Goal: Check status: Check status

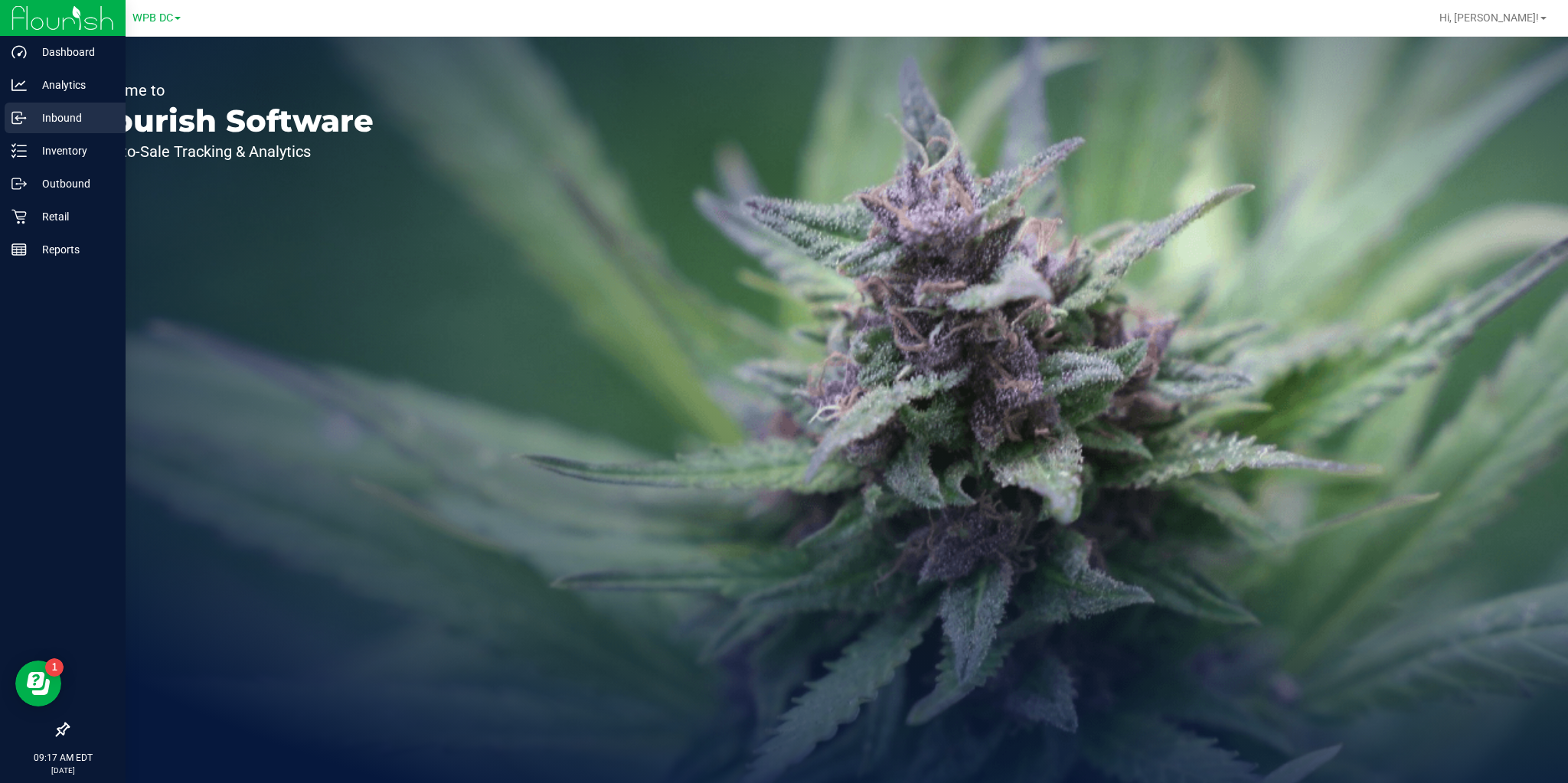
click at [27, 117] on p "Inbound" at bounding box center [73, 118] width 92 height 18
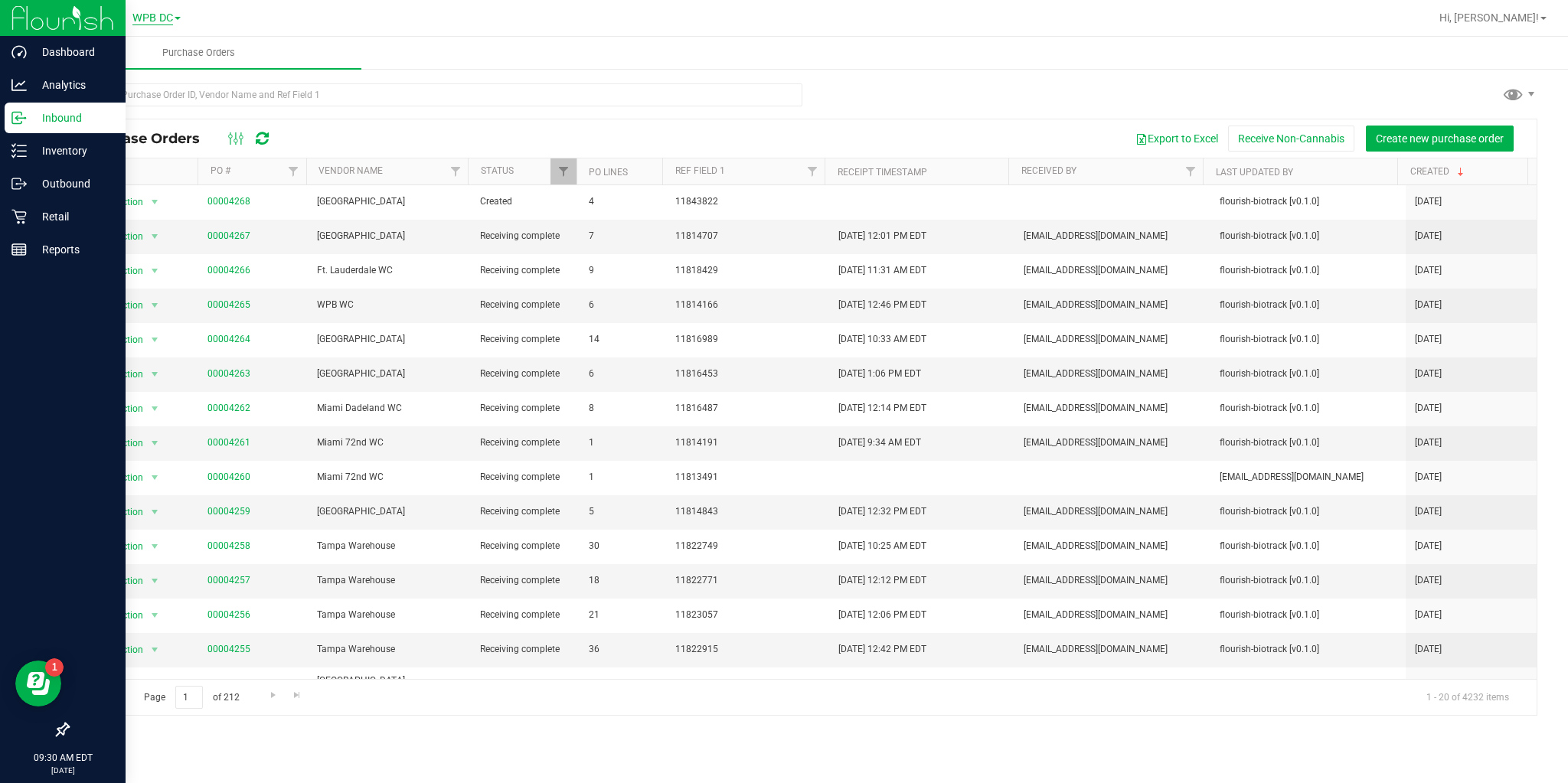
click at [156, 18] on span "WPB DC" at bounding box center [153, 17] width 40 height 14
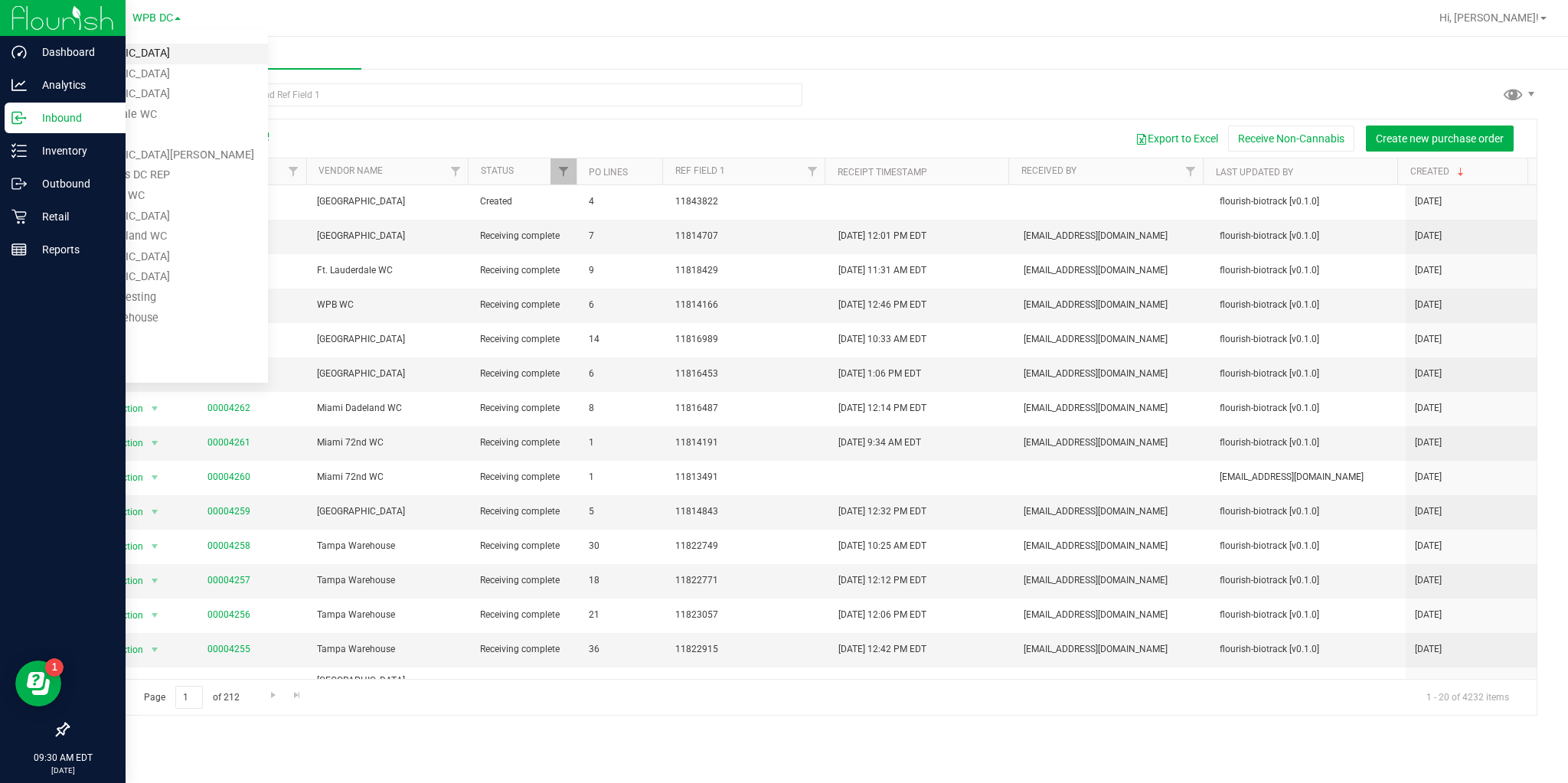
click at [112, 47] on link "[GEOGRAPHIC_DATA]" at bounding box center [155, 53] width 223 height 20
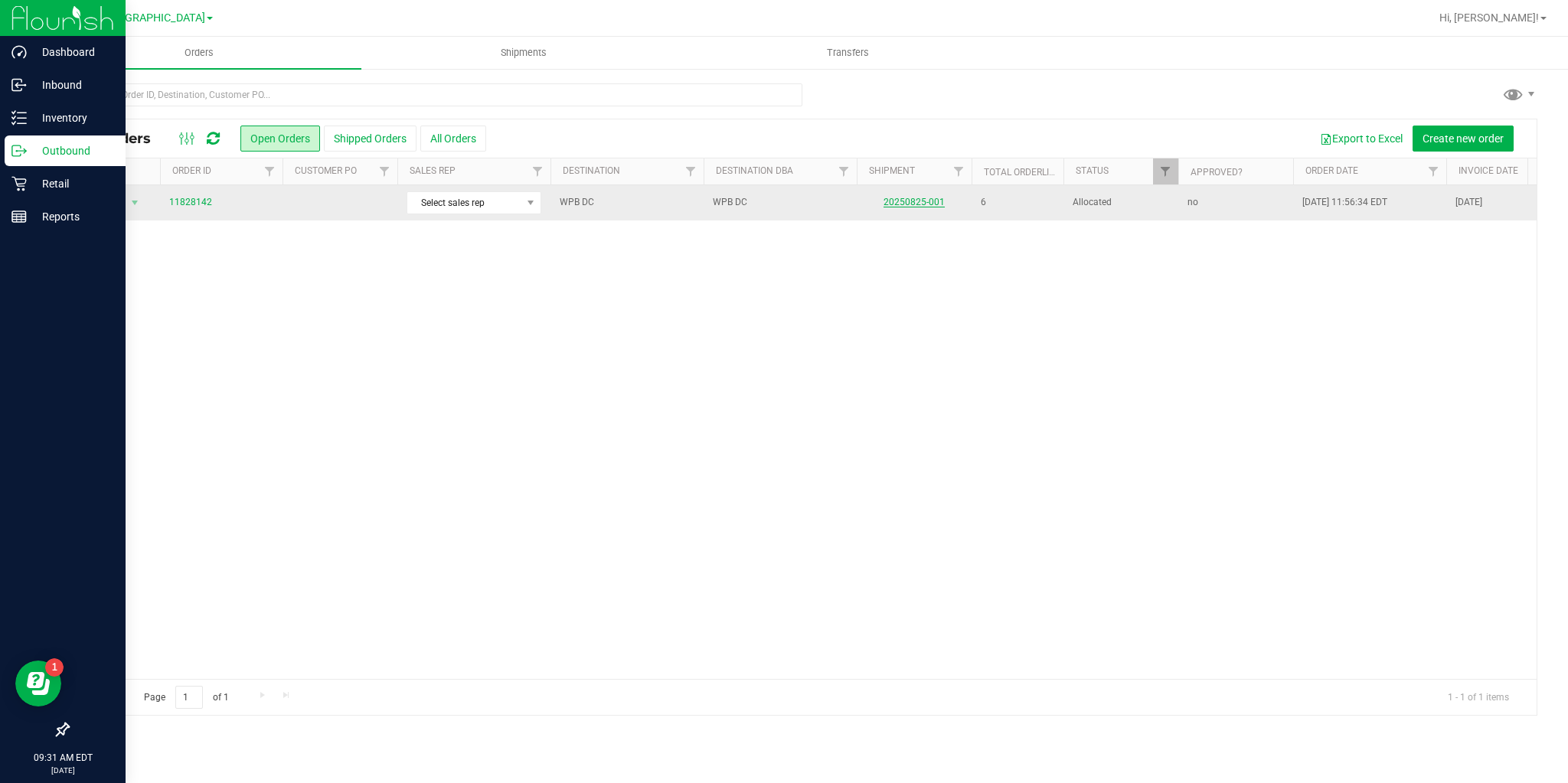
click at [916, 205] on link "20250825-001" at bounding box center [914, 202] width 62 height 11
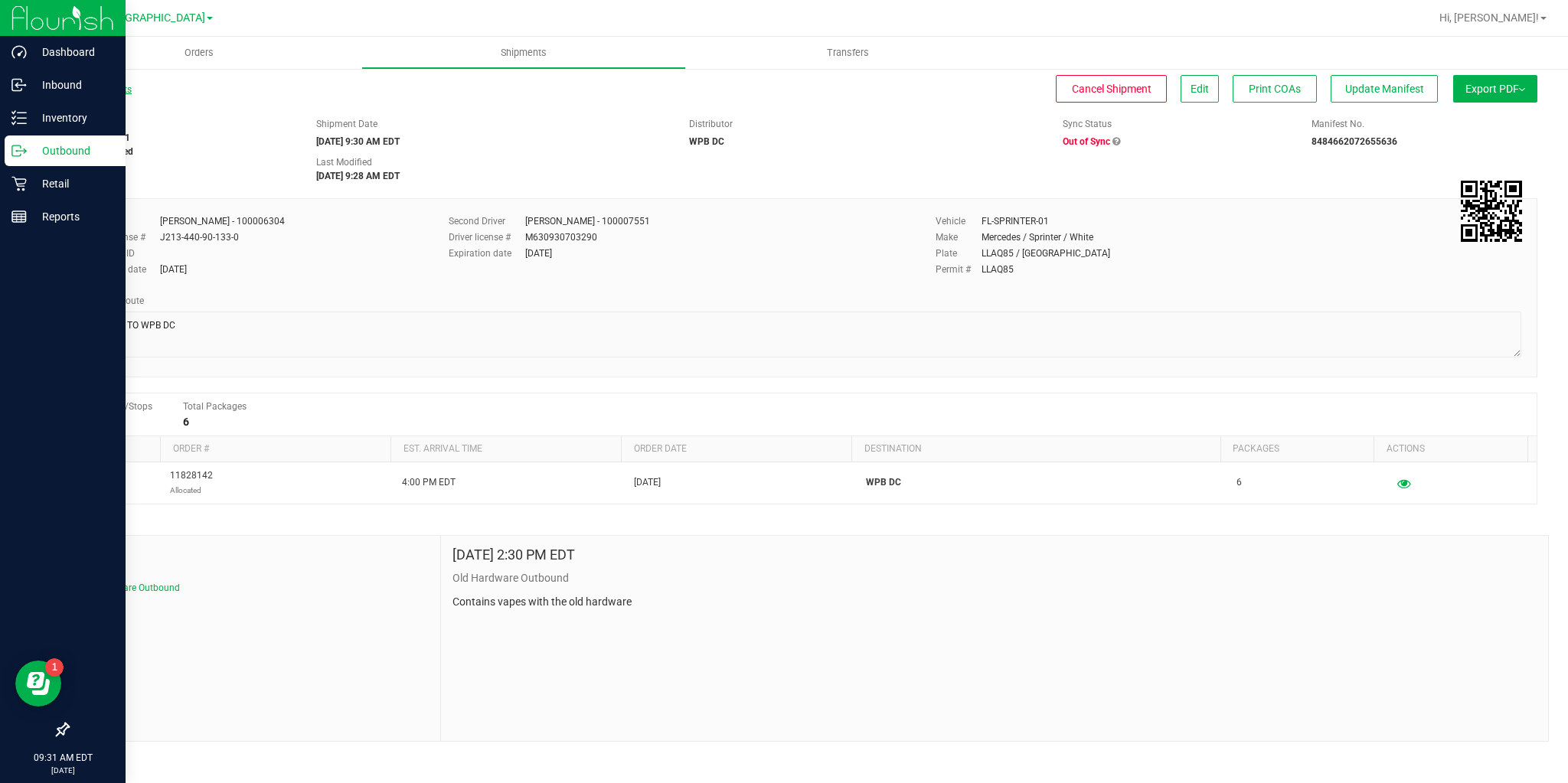
click at [98, 89] on link "All Shipments" at bounding box center [99, 90] width 64 height 11
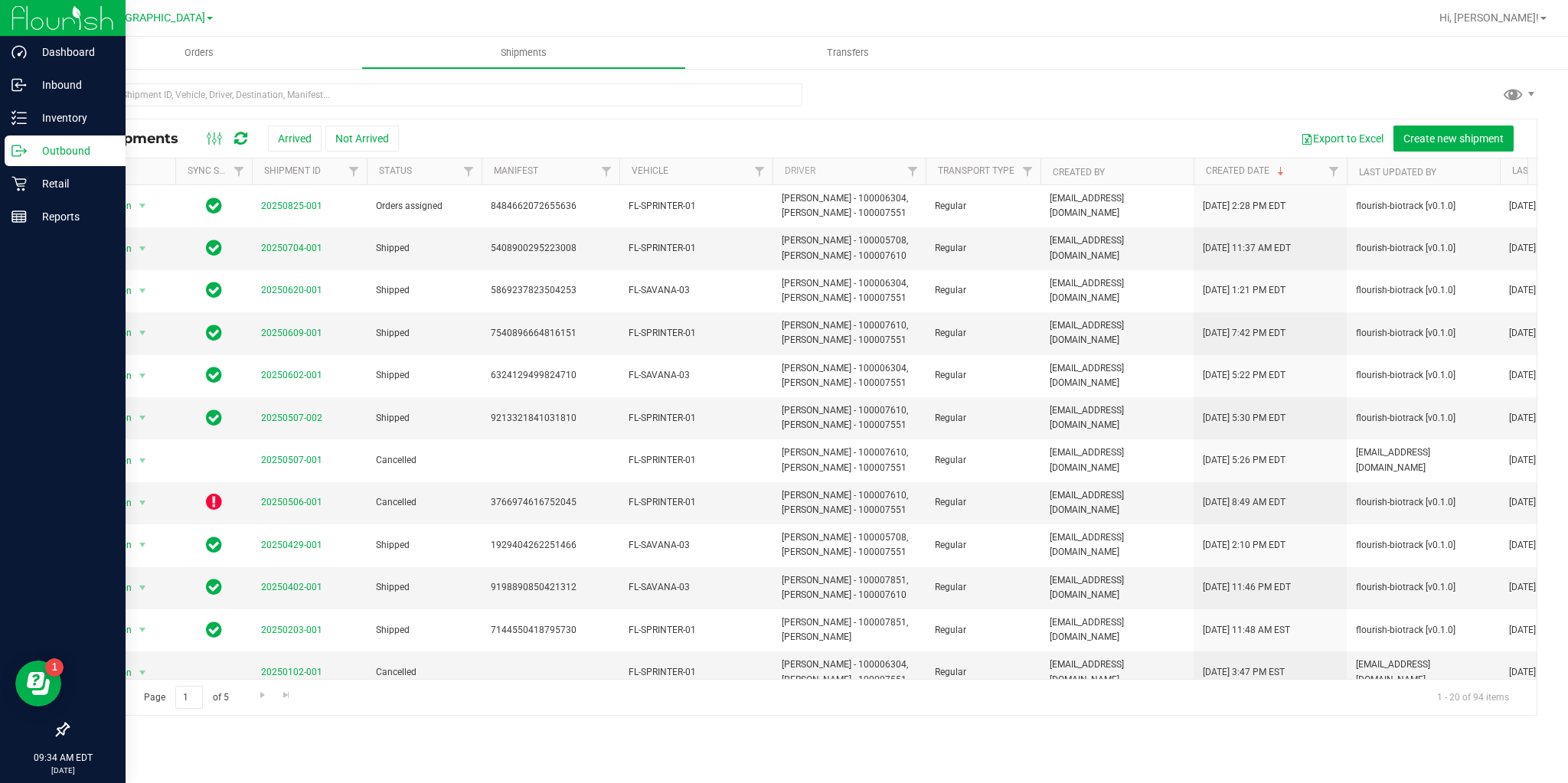
click at [232, 149] on div "All Shipments Arrived Not Arrived Export to Excel Create new shipment" at bounding box center [802, 139] width 1469 height 39
click at [239, 144] on div at bounding box center [227, 139] width 51 height 18
click at [239, 143] on icon at bounding box center [241, 138] width 13 height 16
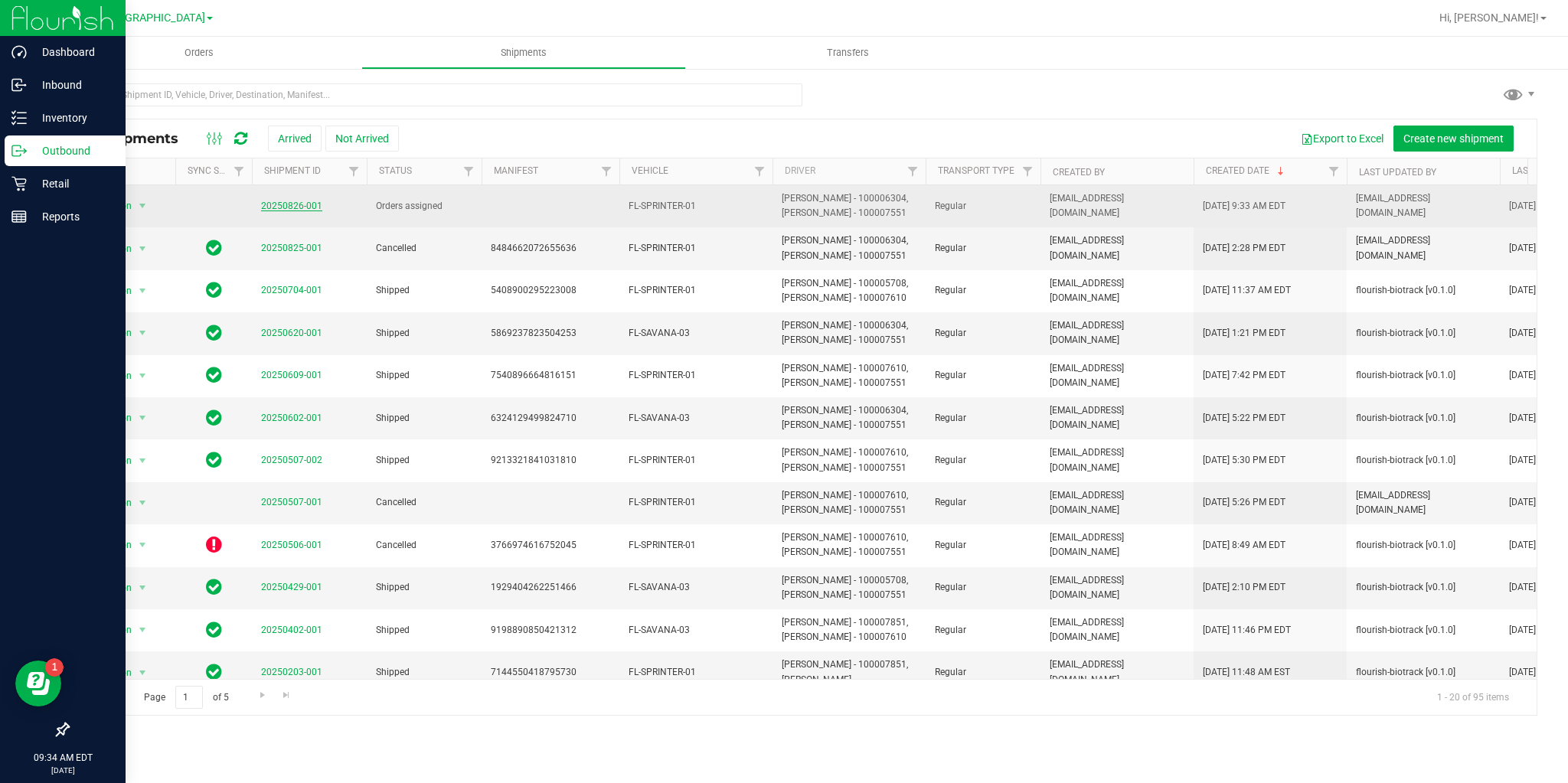
click at [289, 208] on link "20250826-001" at bounding box center [291, 206] width 62 height 11
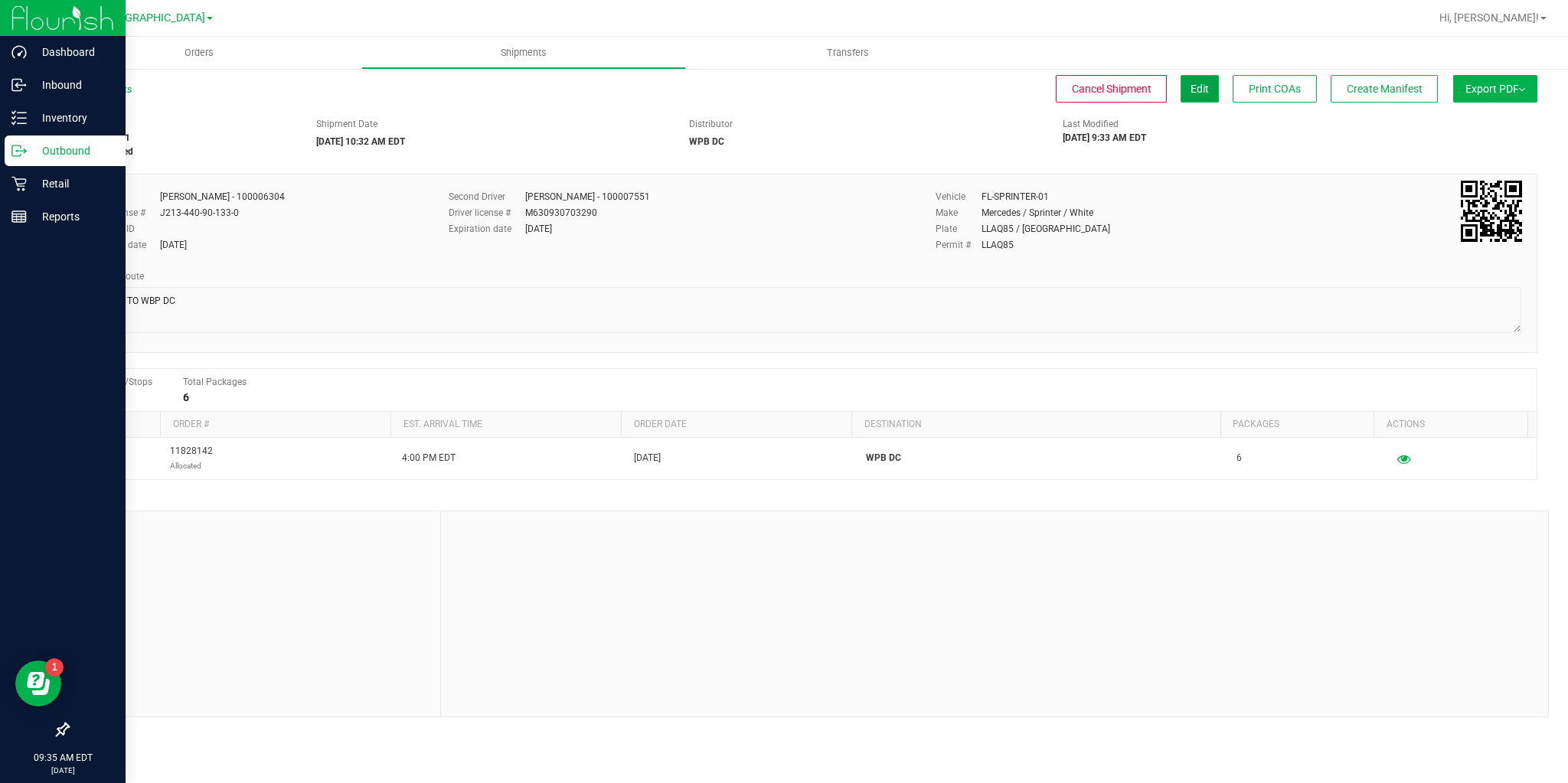
click at [1196, 92] on span "Edit" at bounding box center [1200, 88] width 18 height 12
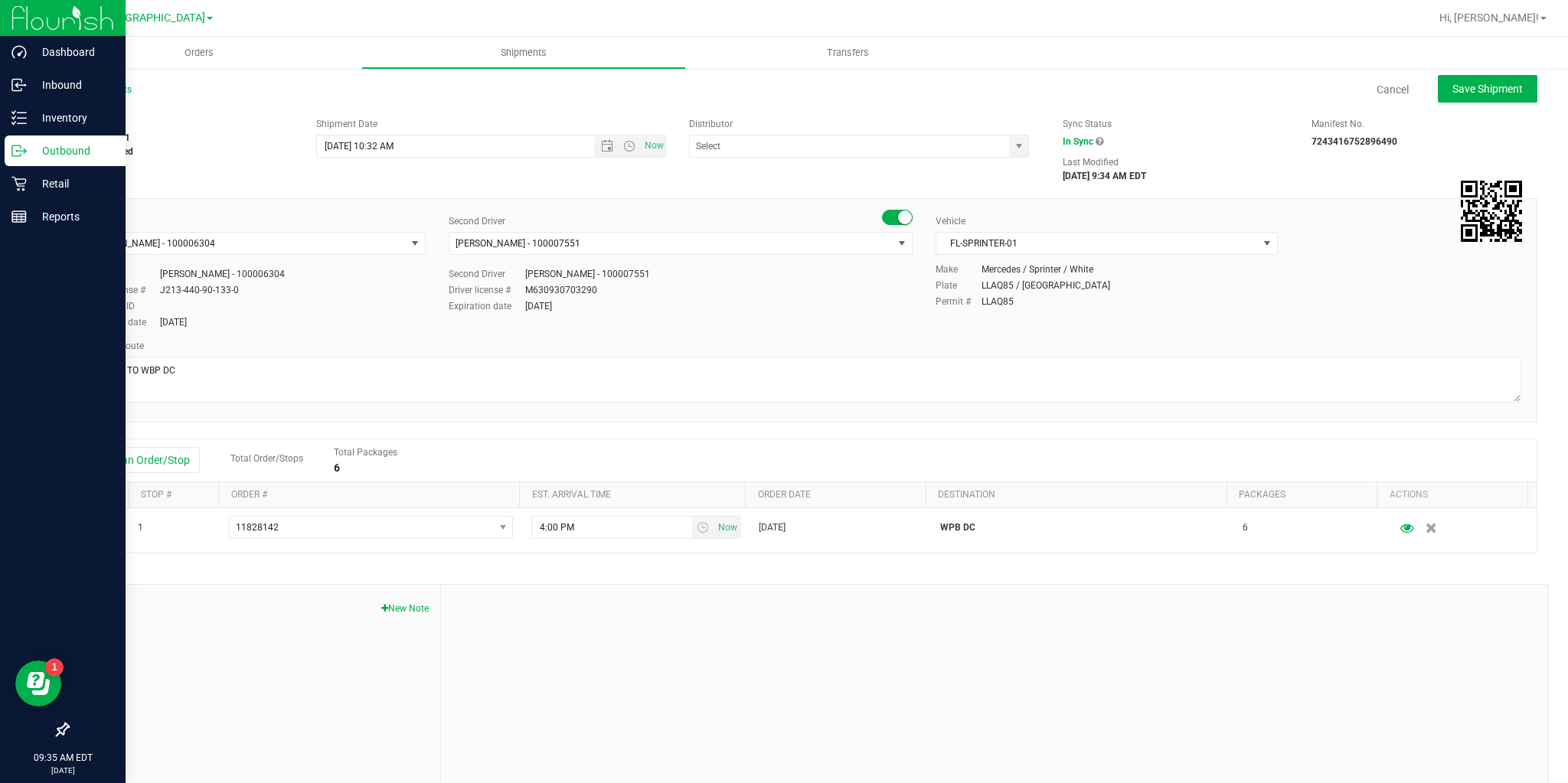
type input "WPB DC"
click at [623, 144] on span "Open the time view" at bounding box center [629, 145] width 12 height 12
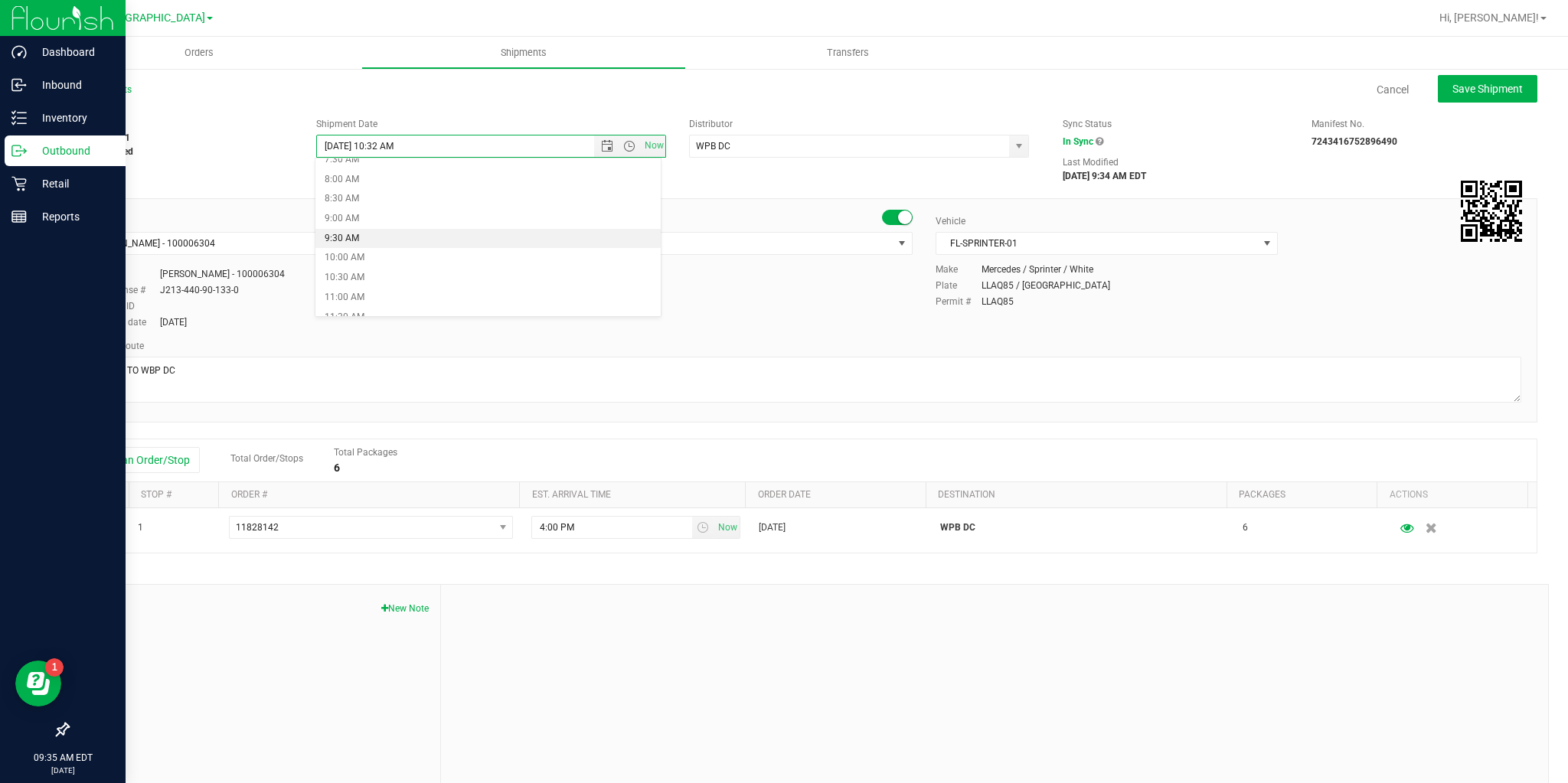
scroll to position [368, 0]
click at [369, 237] on li "11:00 AM" at bounding box center [488, 237] width 346 height 20
type input "8/26/2025 11:00 AM"
click at [1446, 100] on button "Save Shipment" at bounding box center [1488, 89] width 99 height 28
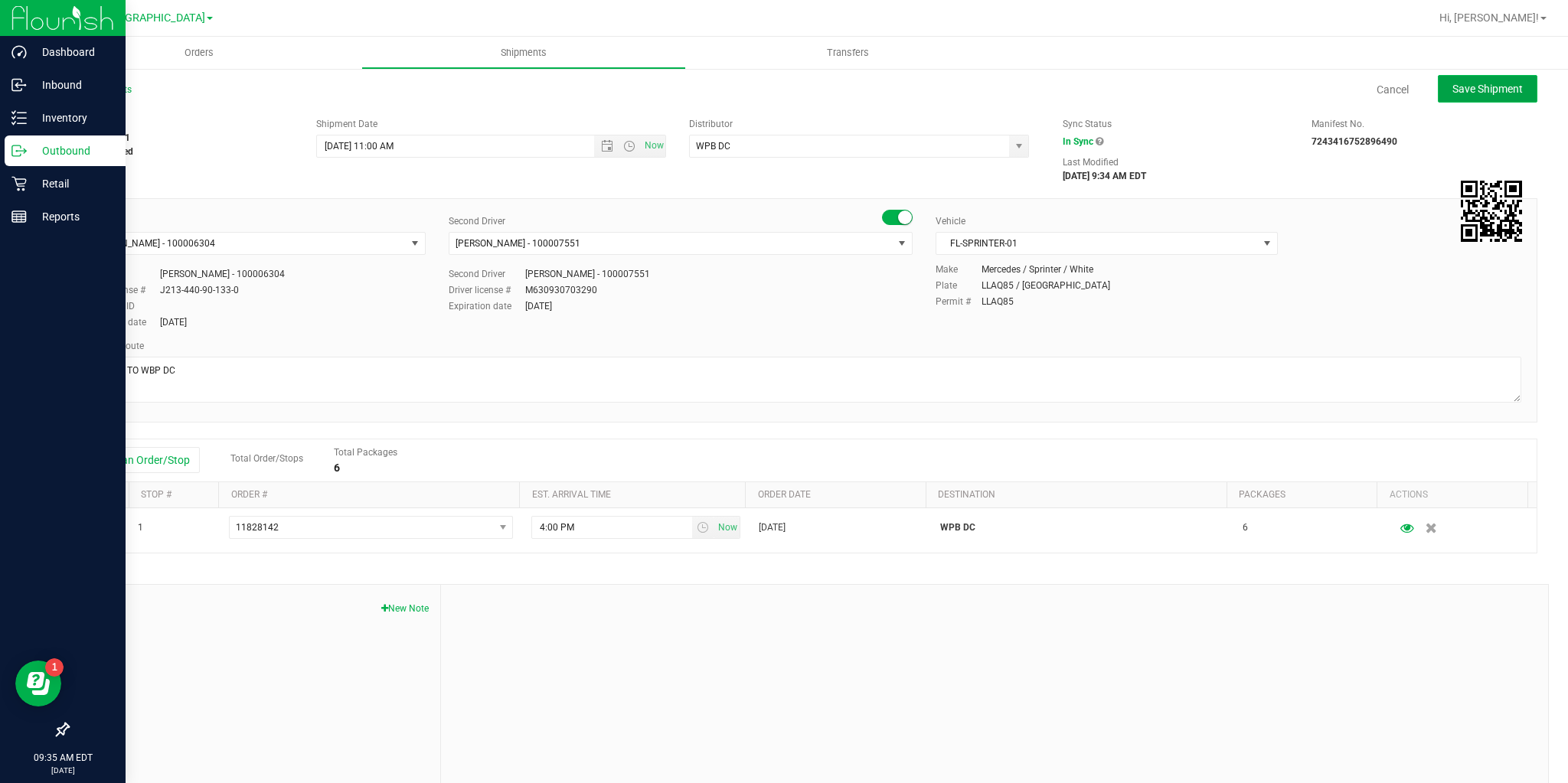
click at [1478, 85] on span "Save Shipment" at bounding box center [1487, 88] width 71 height 12
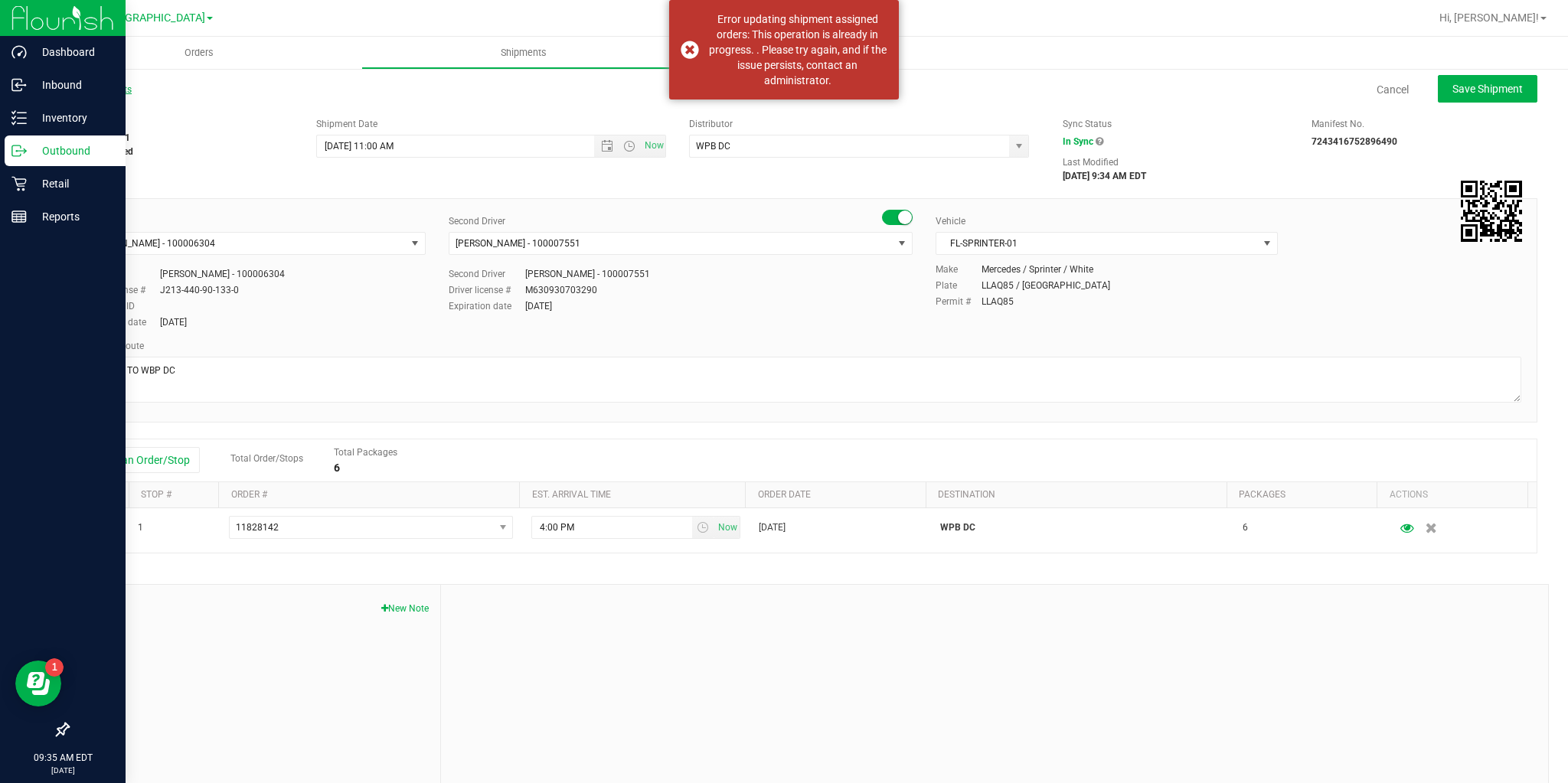
click at [122, 89] on link "All Shipments" at bounding box center [99, 90] width 64 height 11
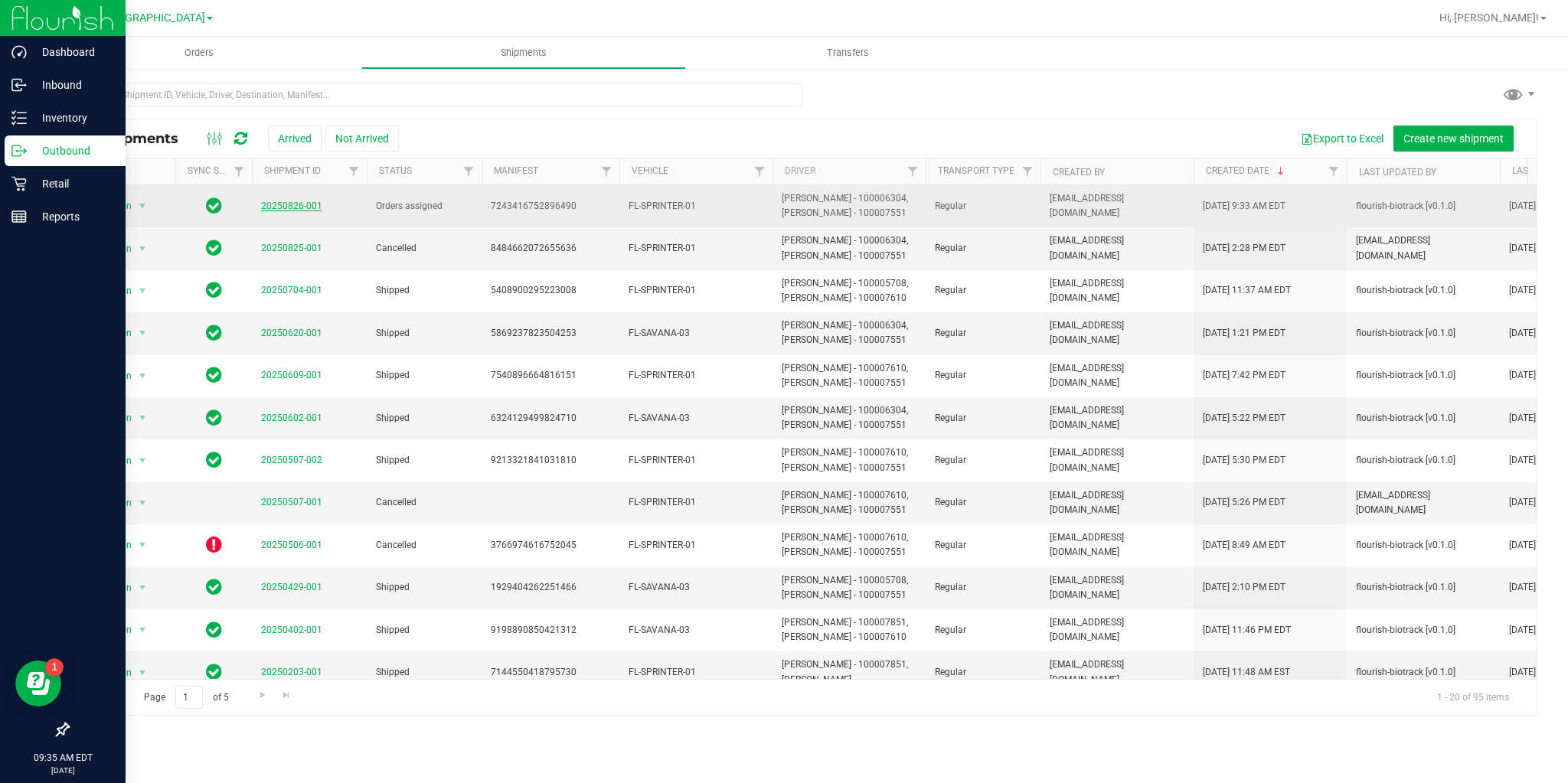
click at [284, 205] on link "20250826-001" at bounding box center [291, 206] width 62 height 11
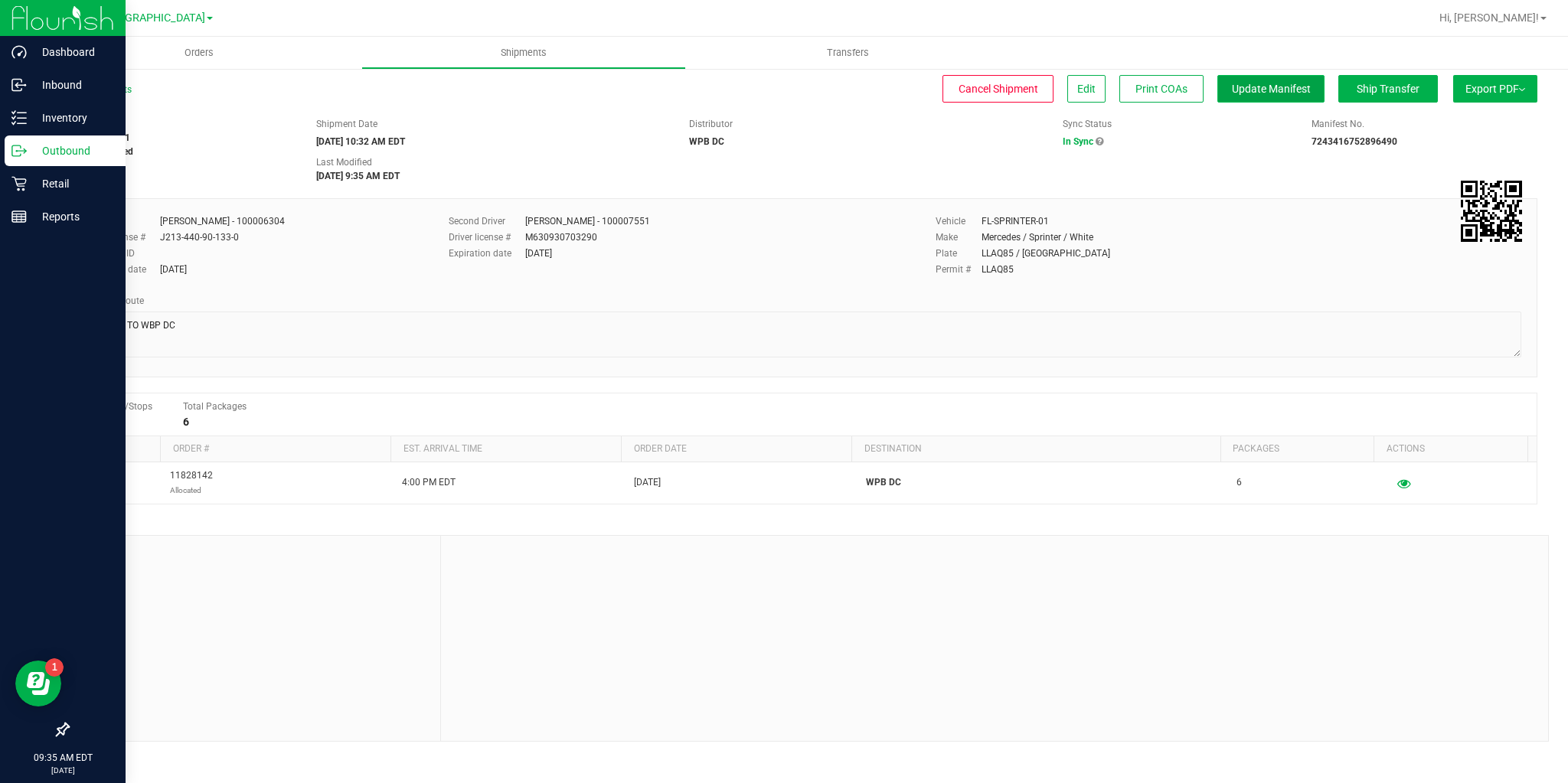
click at [1313, 98] on button "Update Manifest" at bounding box center [1271, 89] width 108 height 28
click at [1348, 102] on button "Ship Transfer" at bounding box center [1388, 89] width 99 height 28
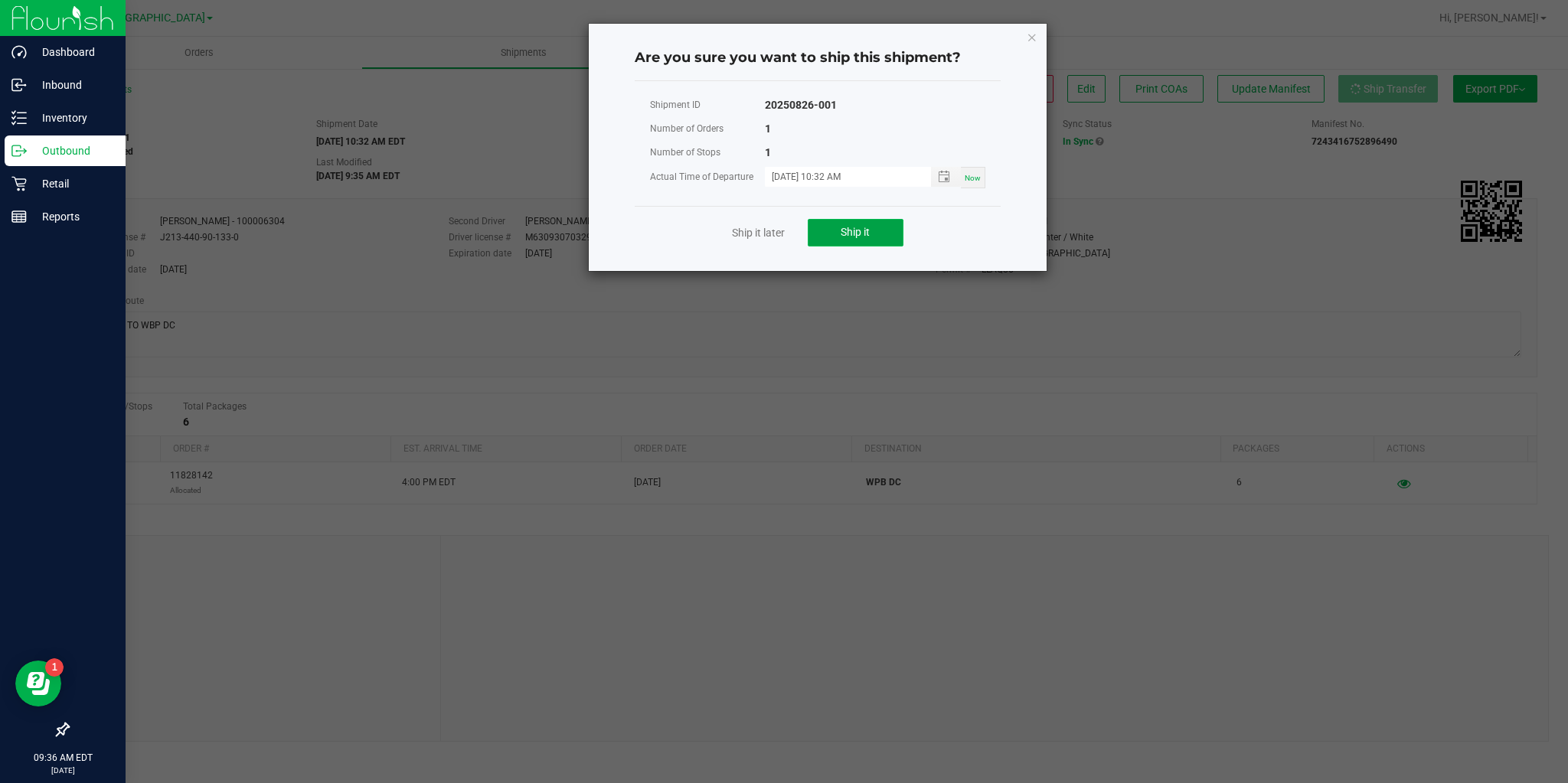
click at [896, 236] on button "Ship it" at bounding box center [856, 233] width 96 height 28
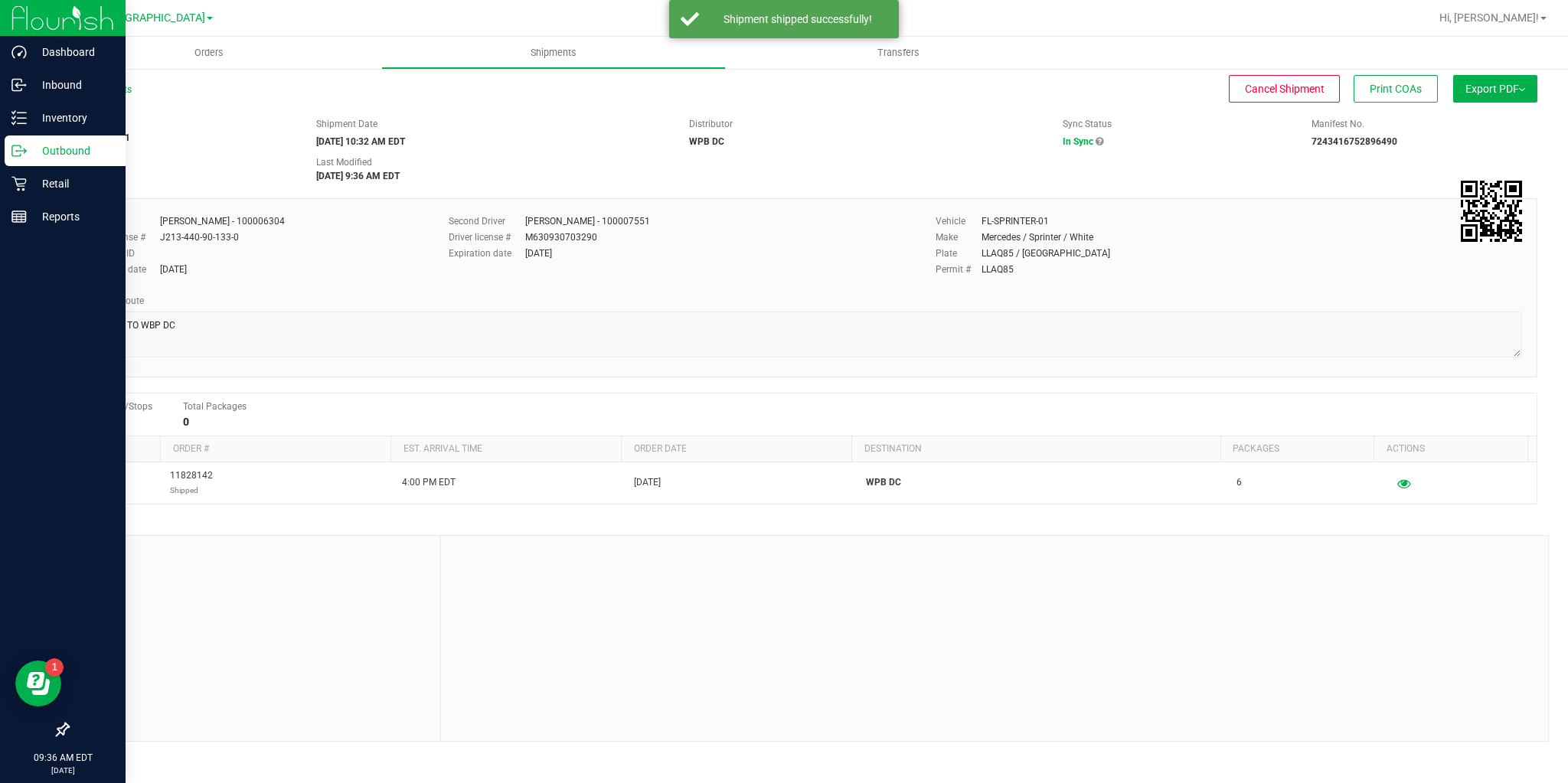
click at [1483, 94] on span "Export PDF" at bounding box center [1495, 88] width 60 height 12
click at [506, 113] on div "Shipment # 20250826-001 Shipped Shipment Date 08/26/2025 10:32 AM EDT Distribut…" at bounding box center [802, 146] width 1494 height 73
click at [94, 89] on link "All Shipments" at bounding box center [99, 90] width 64 height 11
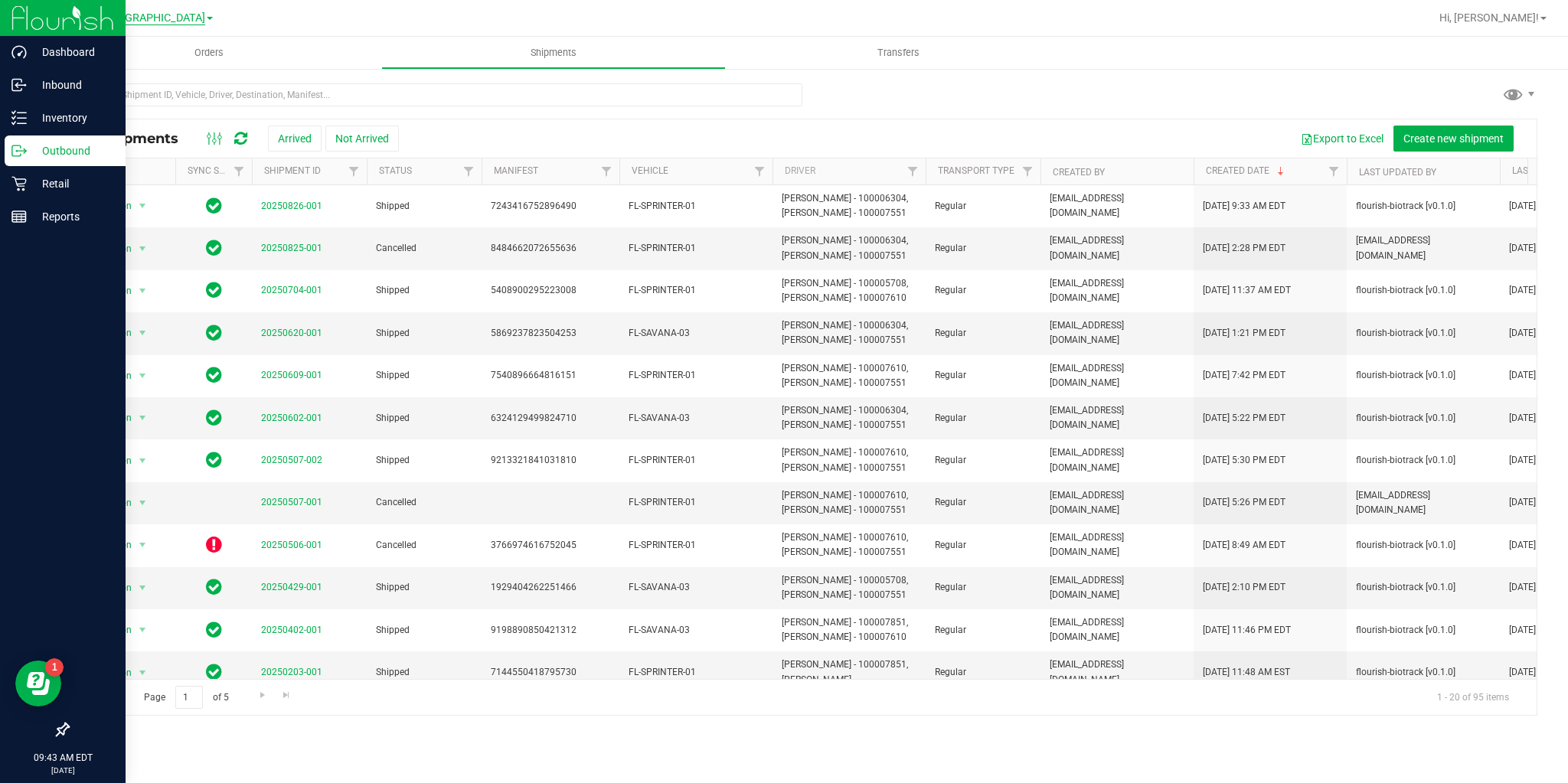
click at [174, 20] on span "[GEOGRAPHIC_DATA]" at bounding box center [153, 17] width 105 height 14
click at [104, 340] on link "WPB DC" at bounding box center [155, 338] width 223 height 20
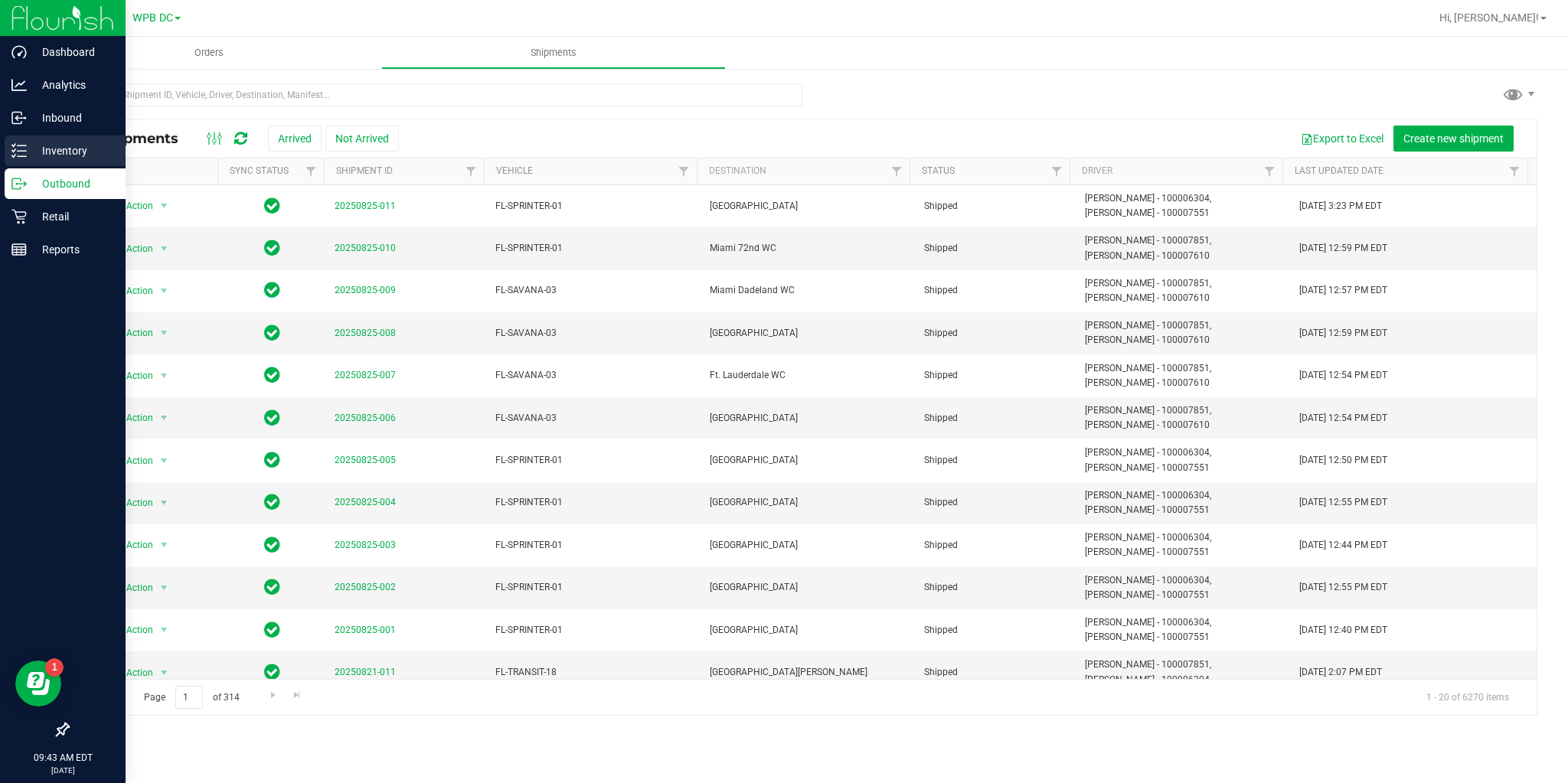
click at [28, 156] on p "Inventory" at bounding box center [73, 151] width 92 height 18
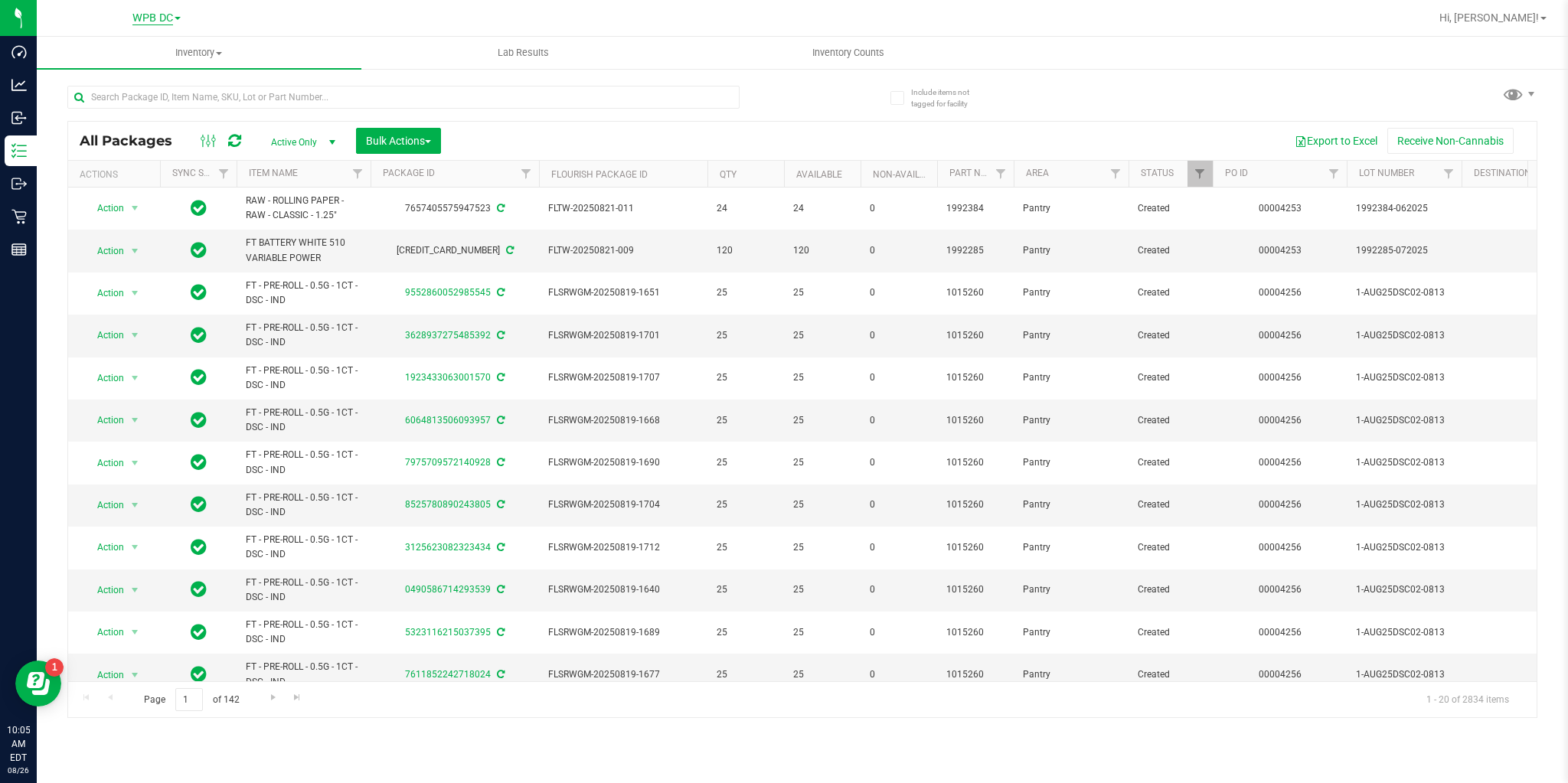
click at [146, 24] on span "WPB DC" at bounding box center [153, 17] width 40 height 14
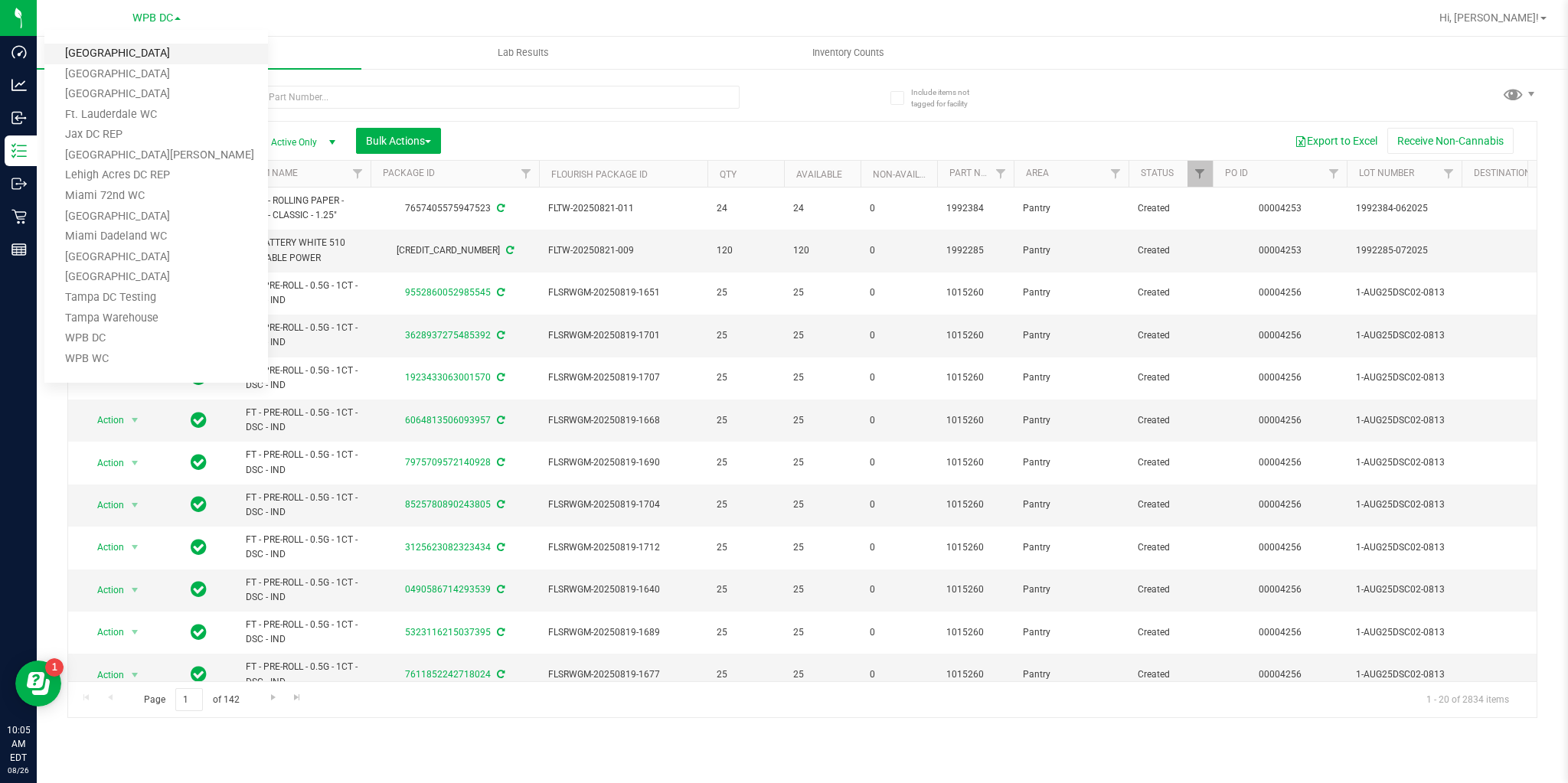
click at [98, 55] on link "[GEOGRAPHIC_DATA]" at bounding box center [155, 53] width 223 height 20
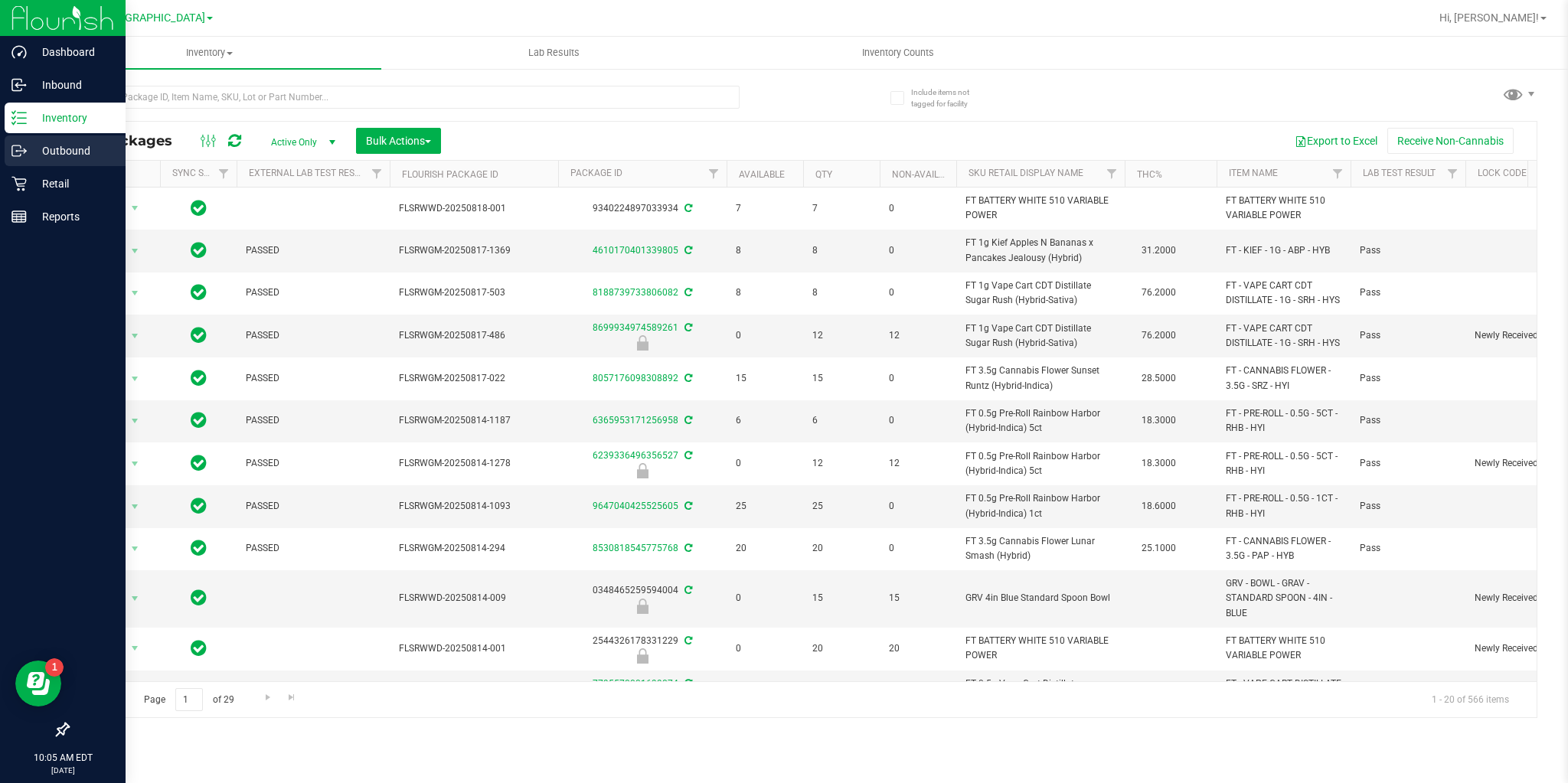
click at [46, 151] on p "Outbound" at bounding box center [73, 151] width 92 height 18
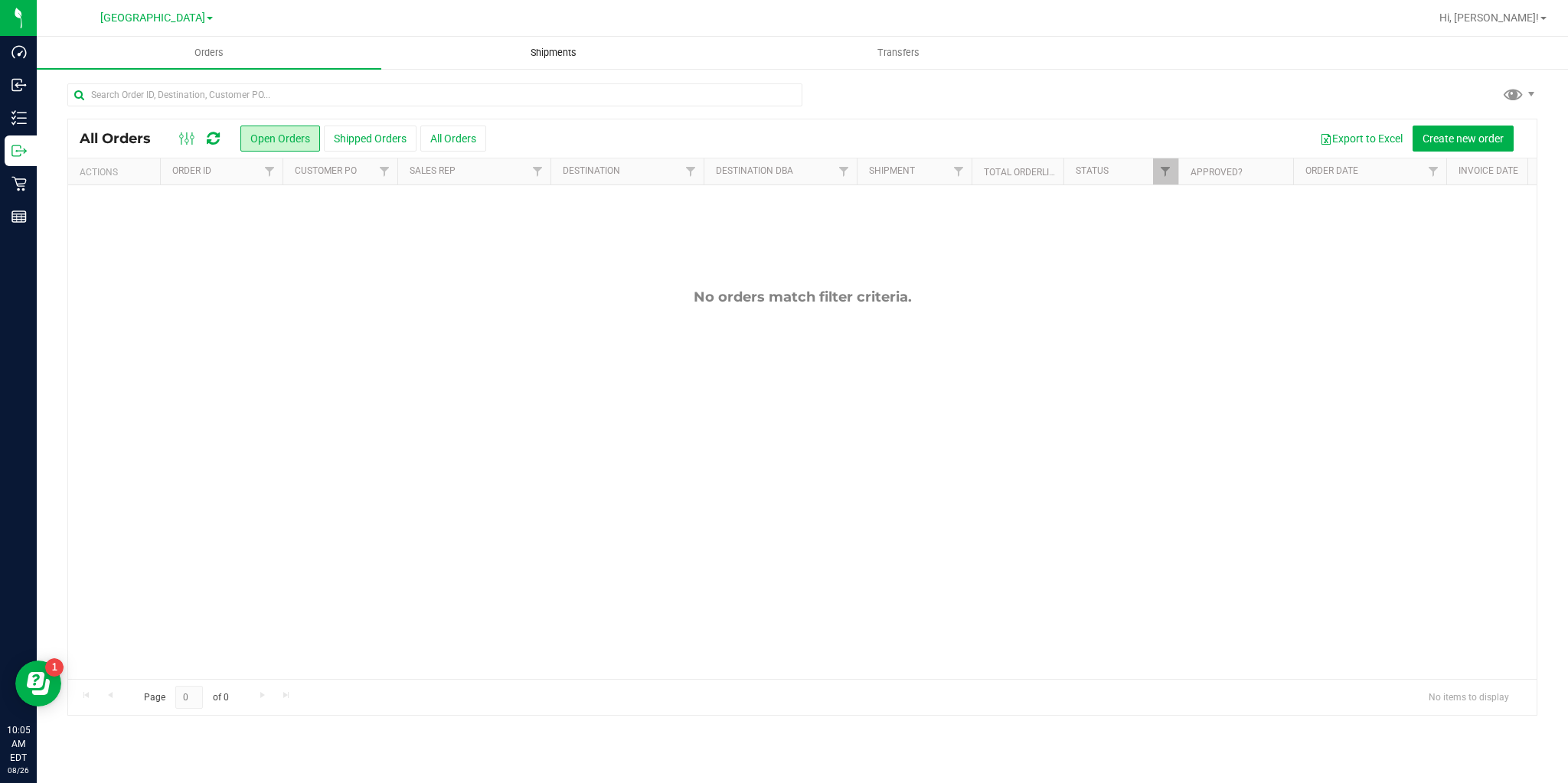
click at [526, 46] on span "Shipments" at bounding box center [553, 52] width 87 height 14
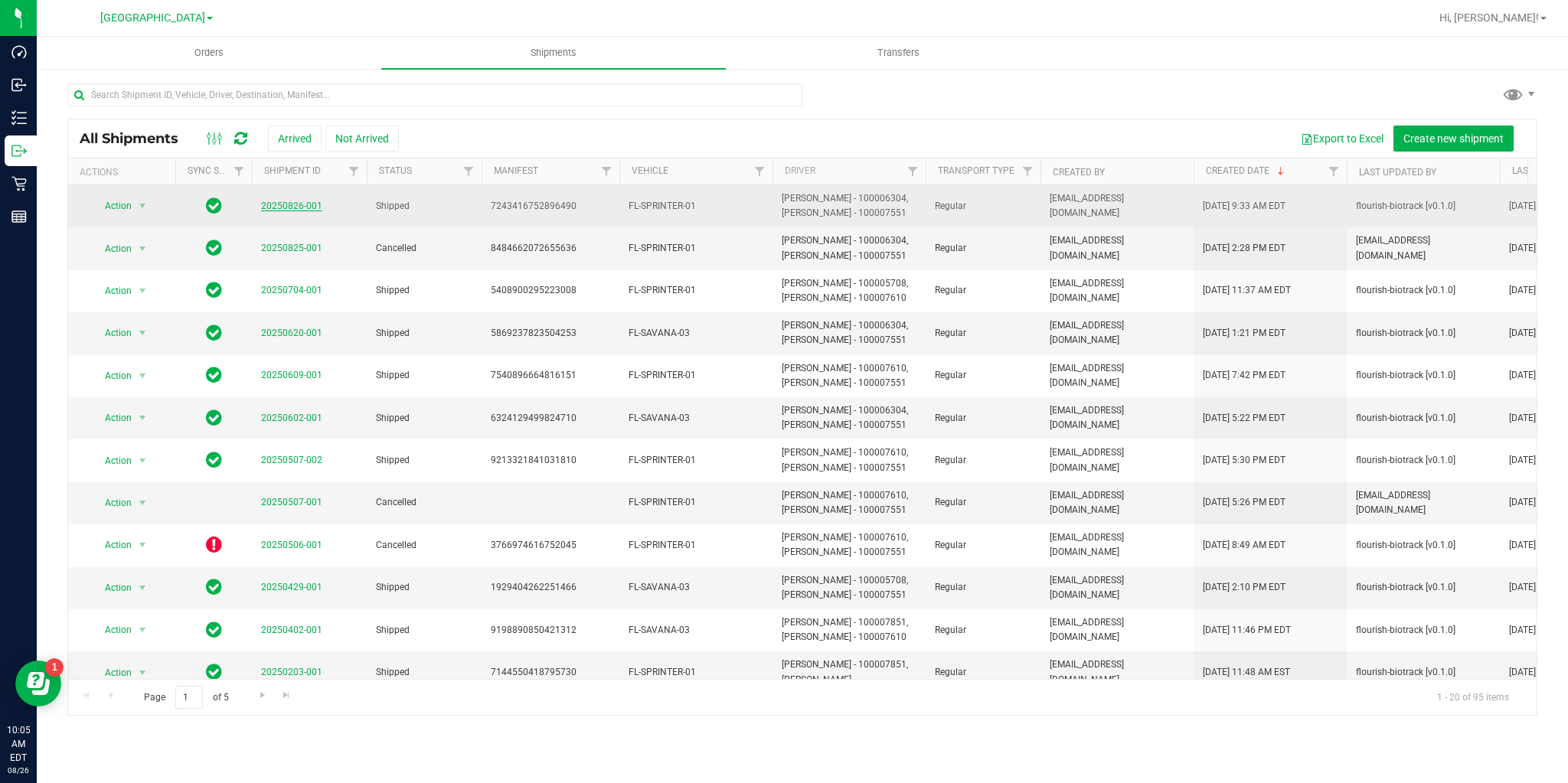
click at [278, 207] on link "20250826-001" at bounding box center [291, 206] width 62 height 11
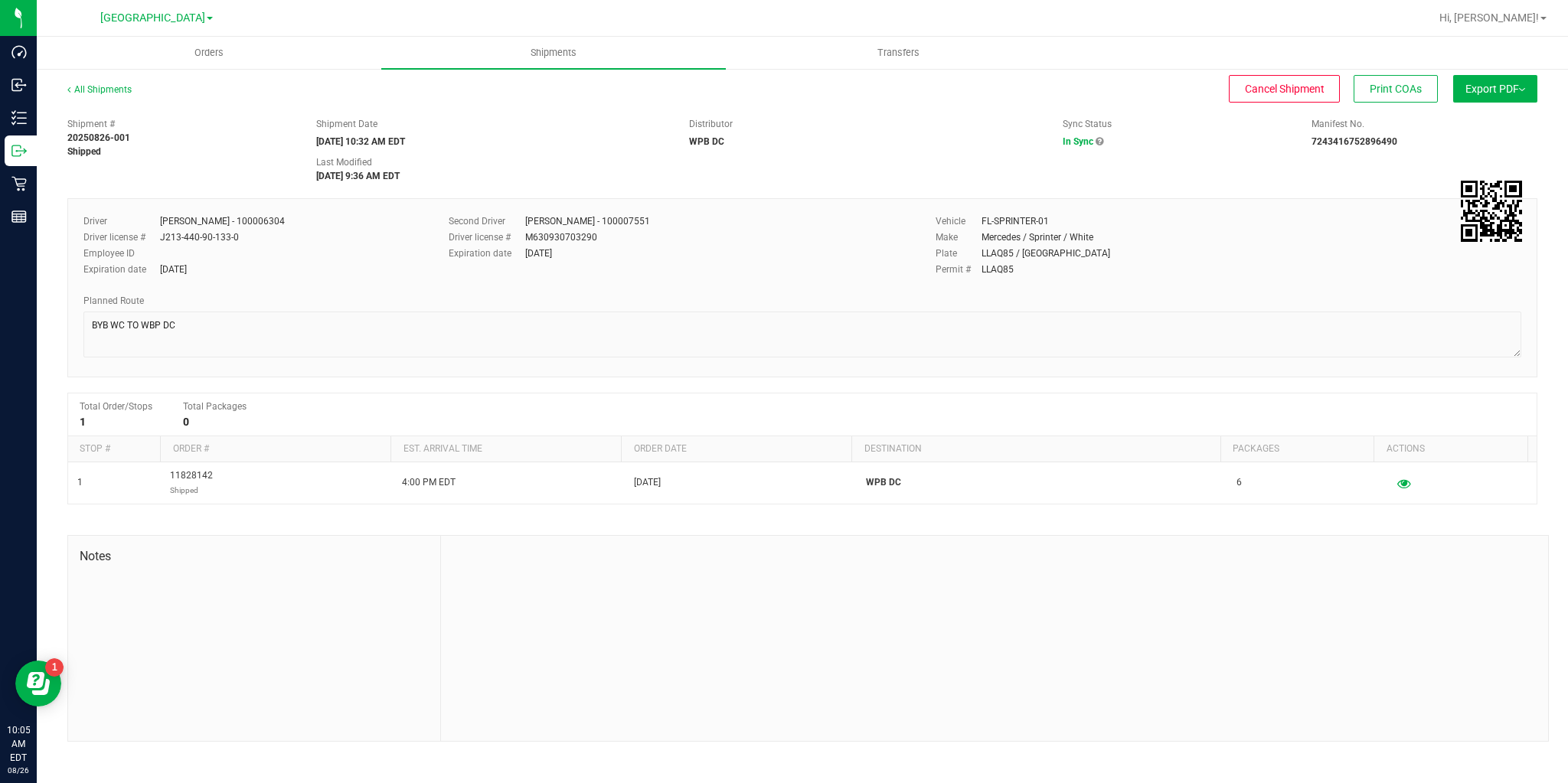
click at [1471, 80] on button "Export PDF" at bounding box center [1495, 89] width 85 height 28
click at [1456, 121] on span "Manifest by Package ID" at bounding box center [1473, 122] width 97 height 11
click at [94, 87] on link "All Shipments" at bounding box center [99, 90] width 64 height 11
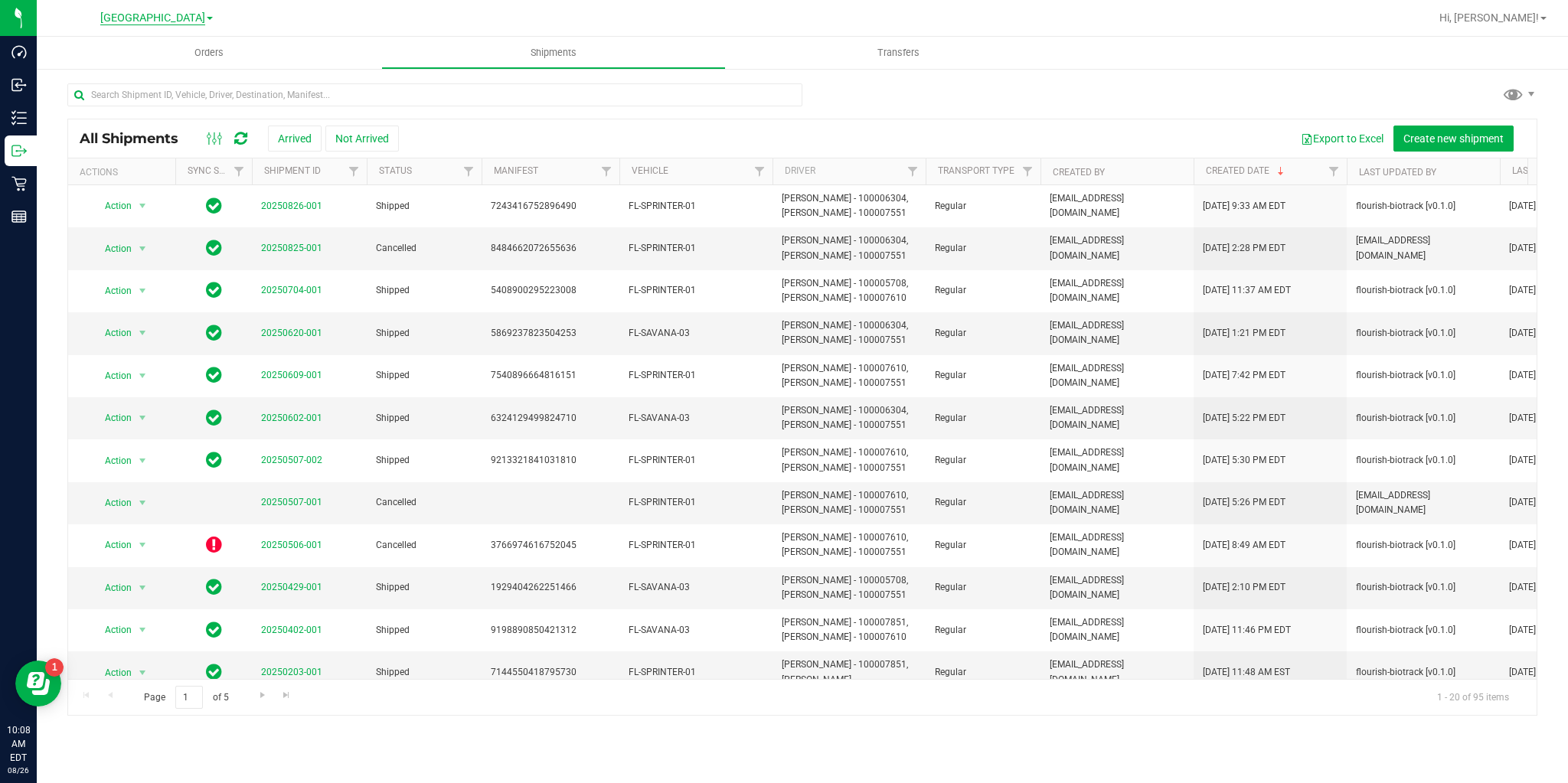
click at [144, 18] on span "[GEOGRAPHIC_DATA]" at bounding box center [153, 17] width 105 height 14
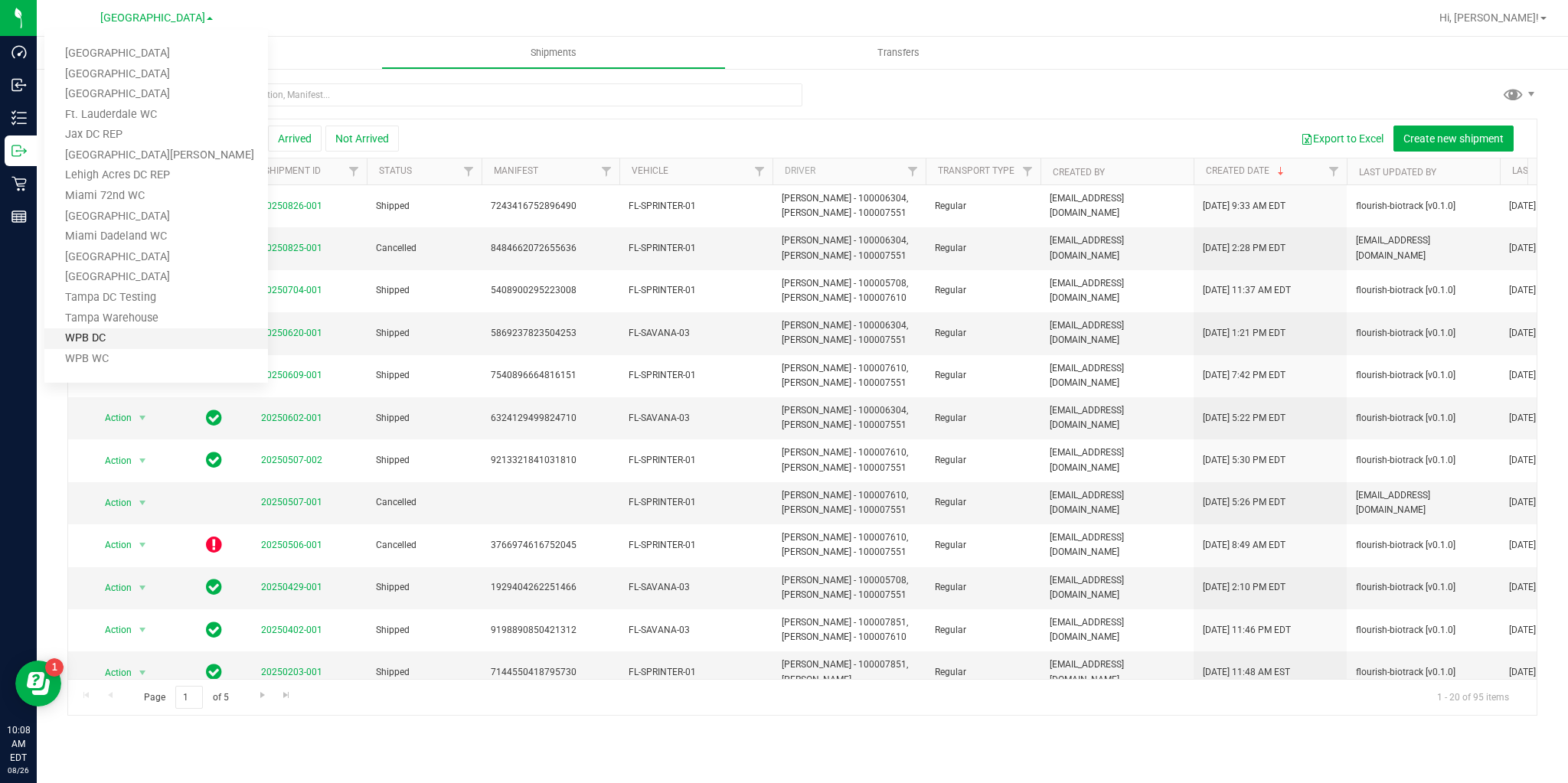
click at [74, 337] on link "WPB DC" at bounding box center [155, 338] width 223 height 20
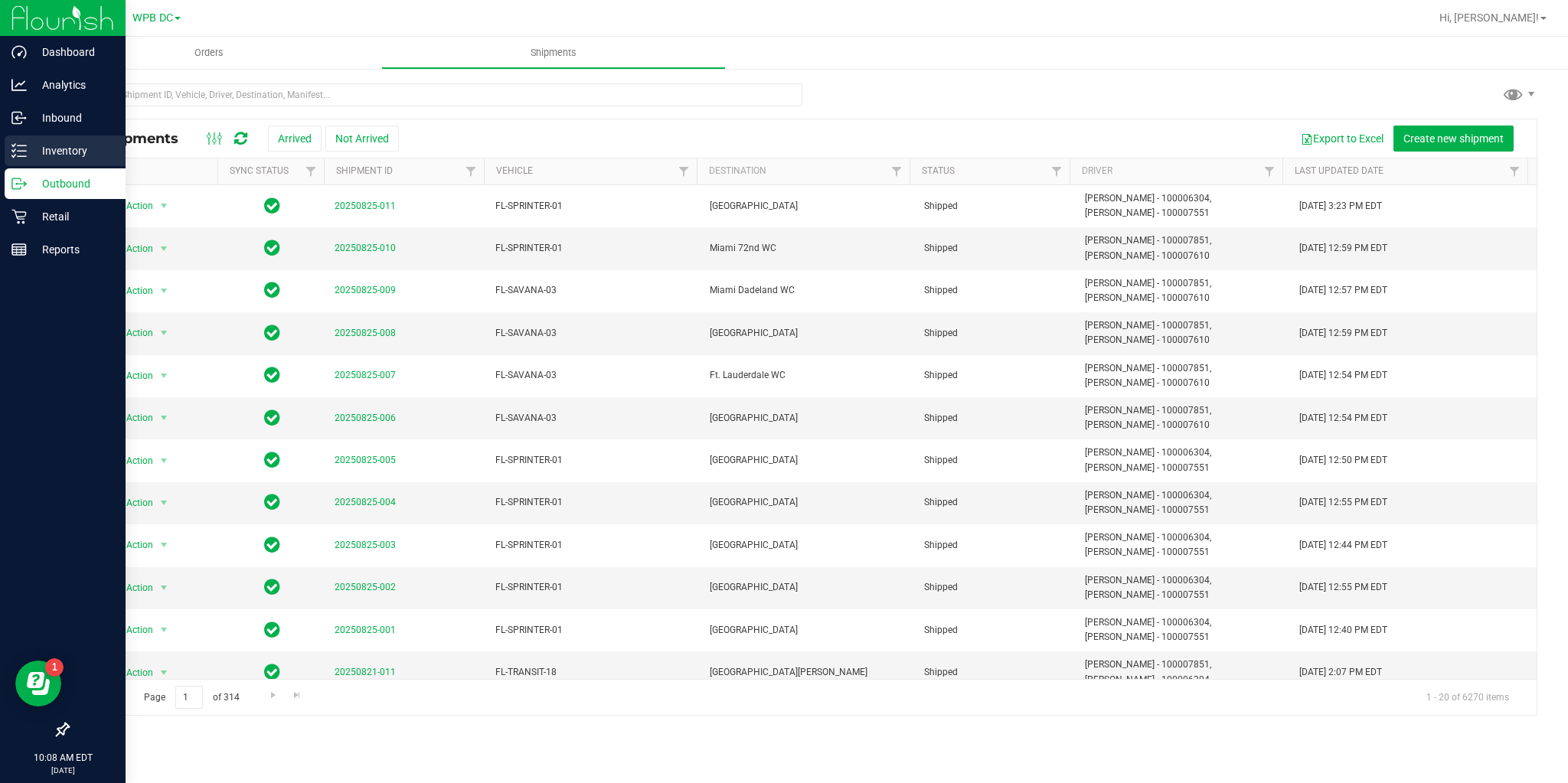
click at [39, 144] on p "Inventory" at bounding box center [73, 151] width 92 height 18
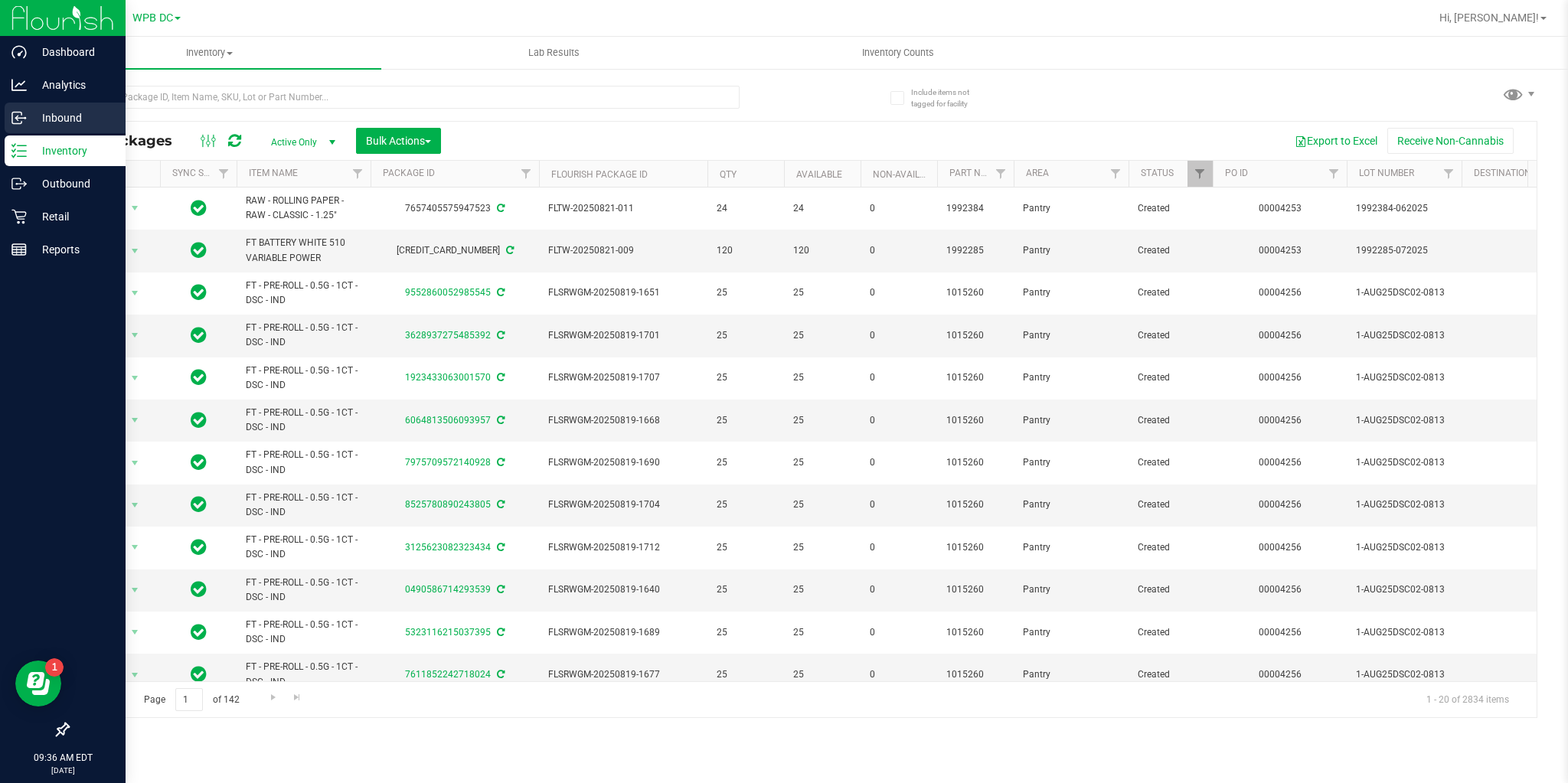
click at [39, 117] on p "Inbound" at bounding box center [73, 118] width 92 height 18
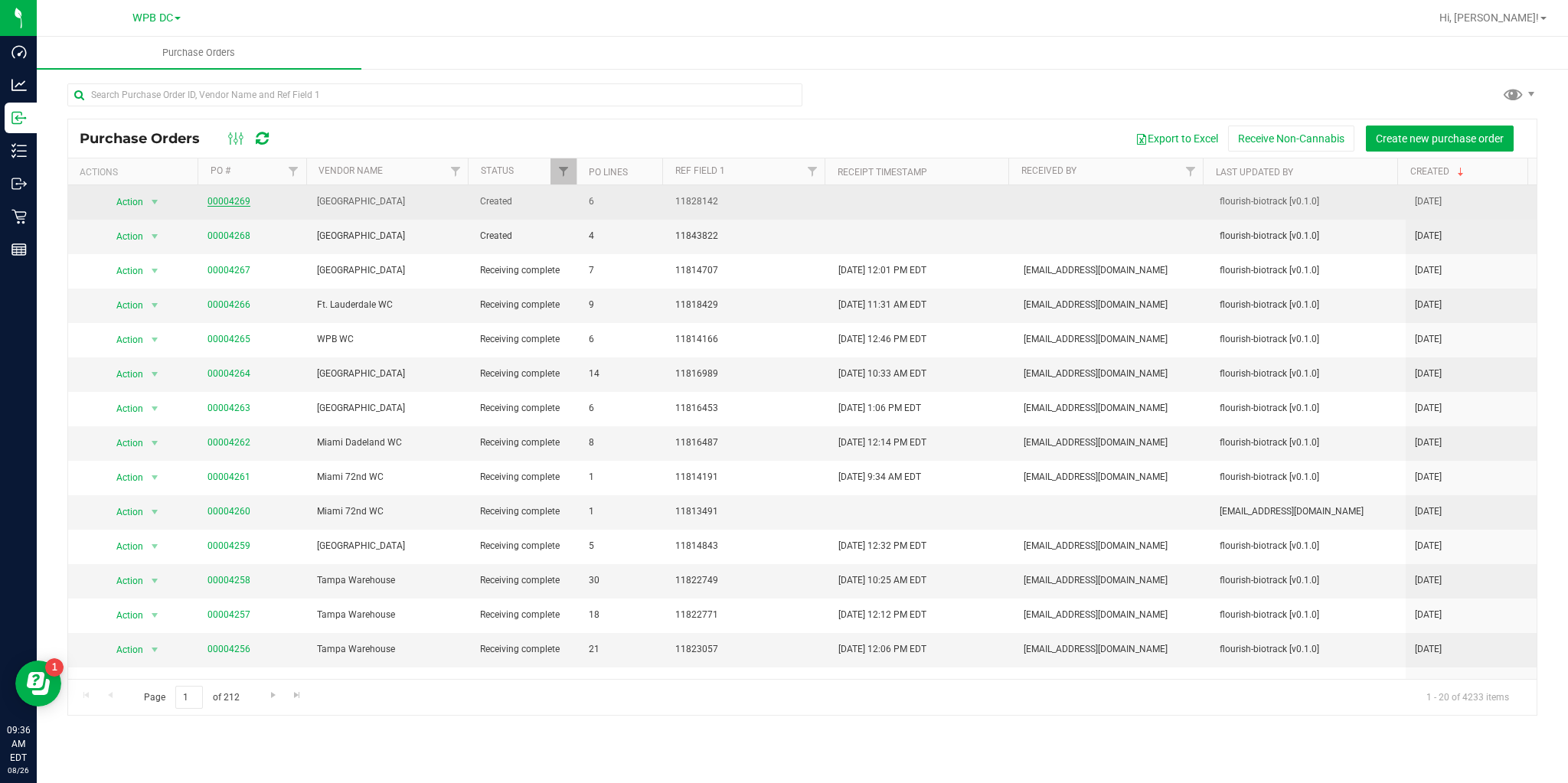
click at [223, 200] on link "00004269" at bounding box center [229, 201] width 43 height 11
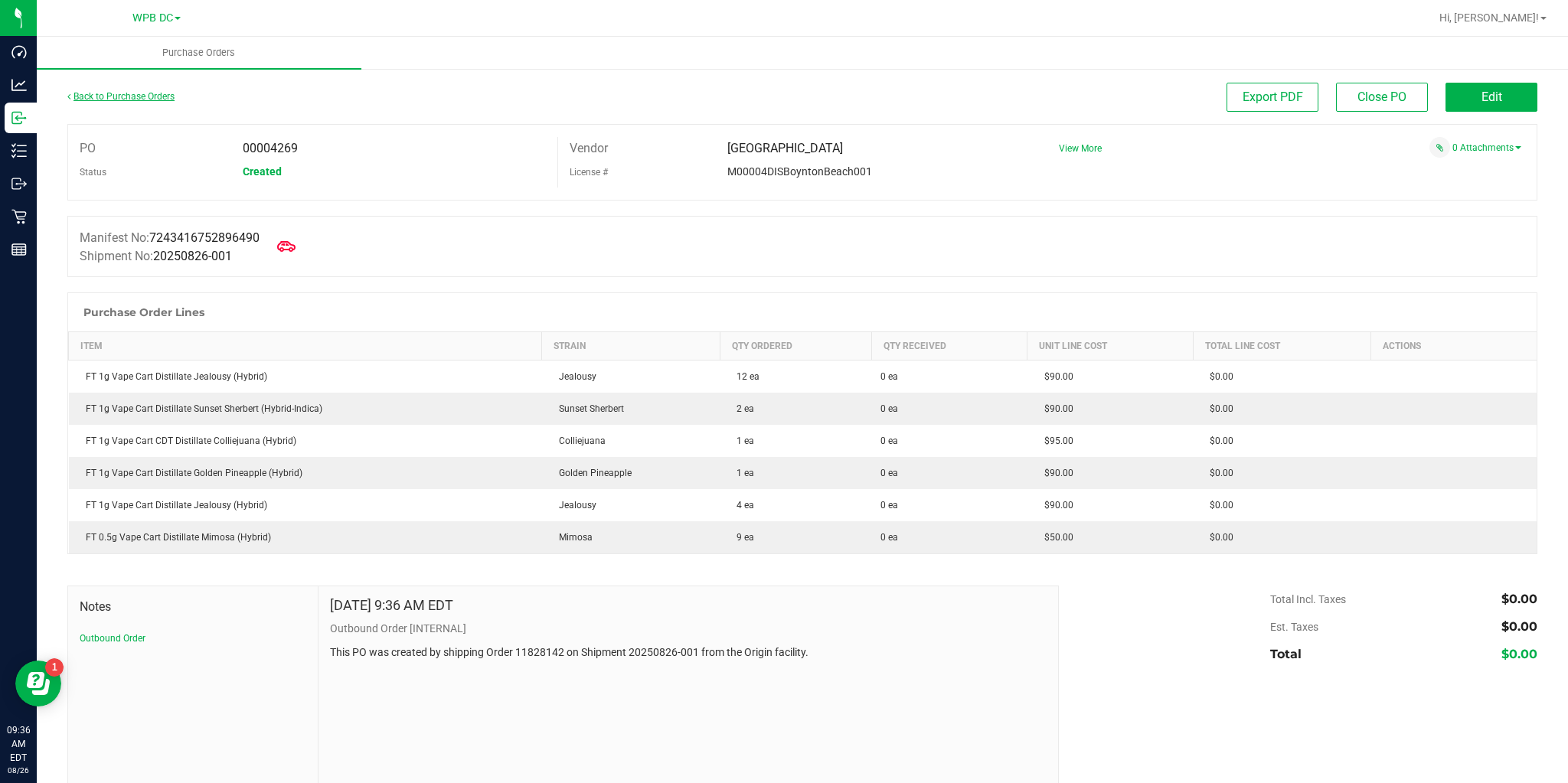
click at [142, 95] on link "Back to Purchase Orders" at bounding box center [120, 96] width 108 height 11
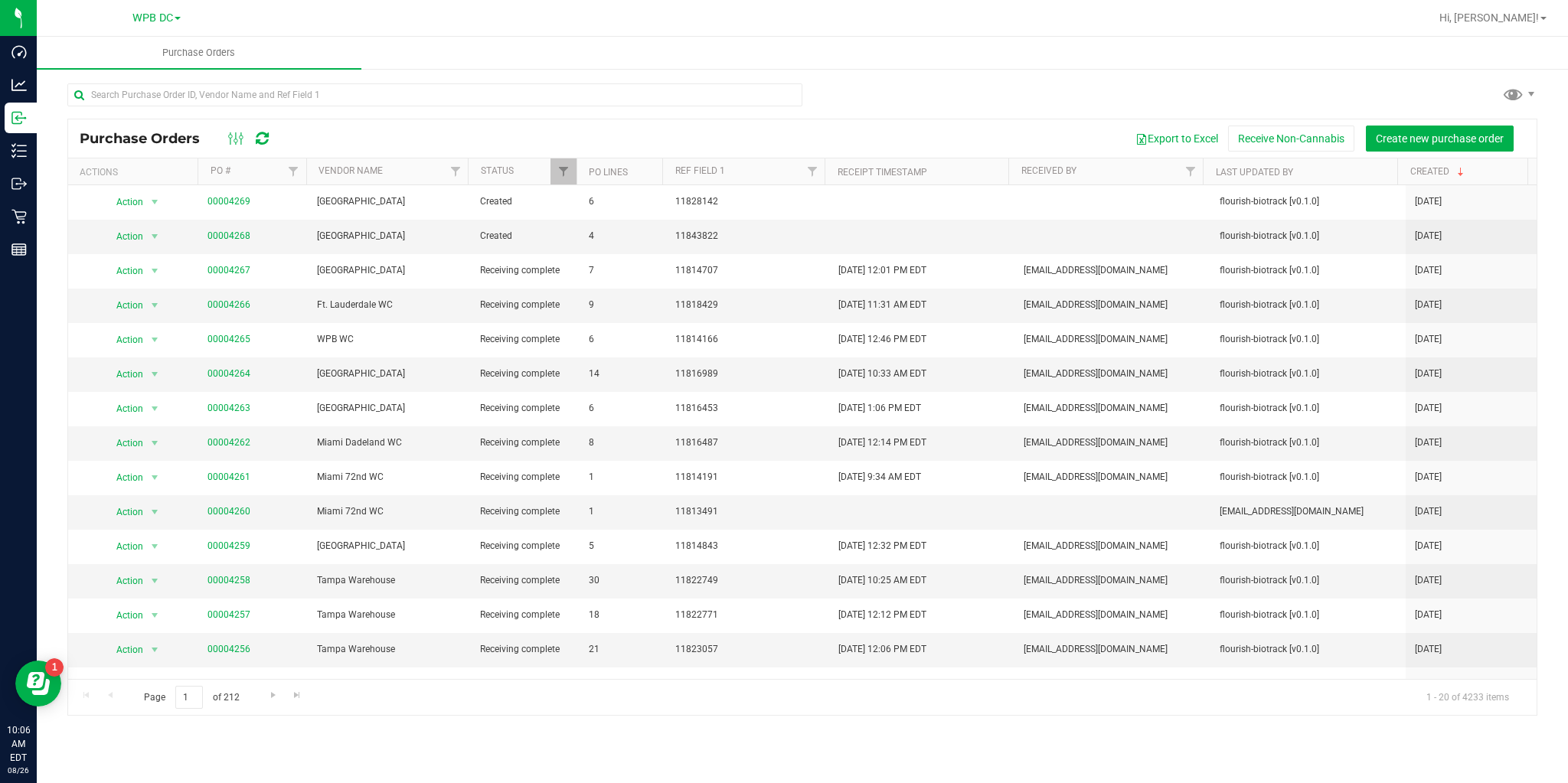
click at [264, 141] on icon at bounding box center [262, 138] width 13 height 16
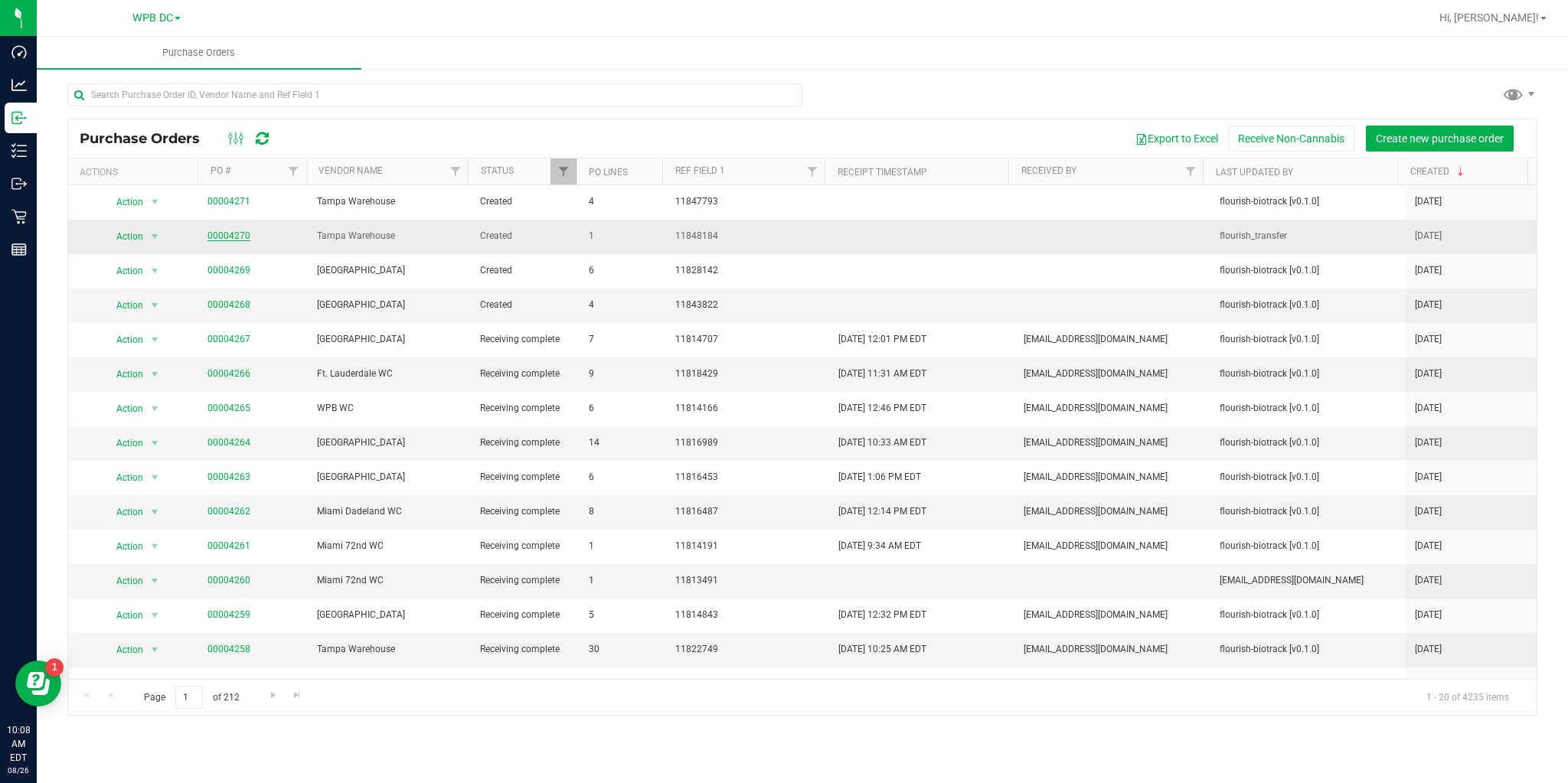
click at [236, 232] on link "00004270" at bounding box center [229, 236] width 43 height 11
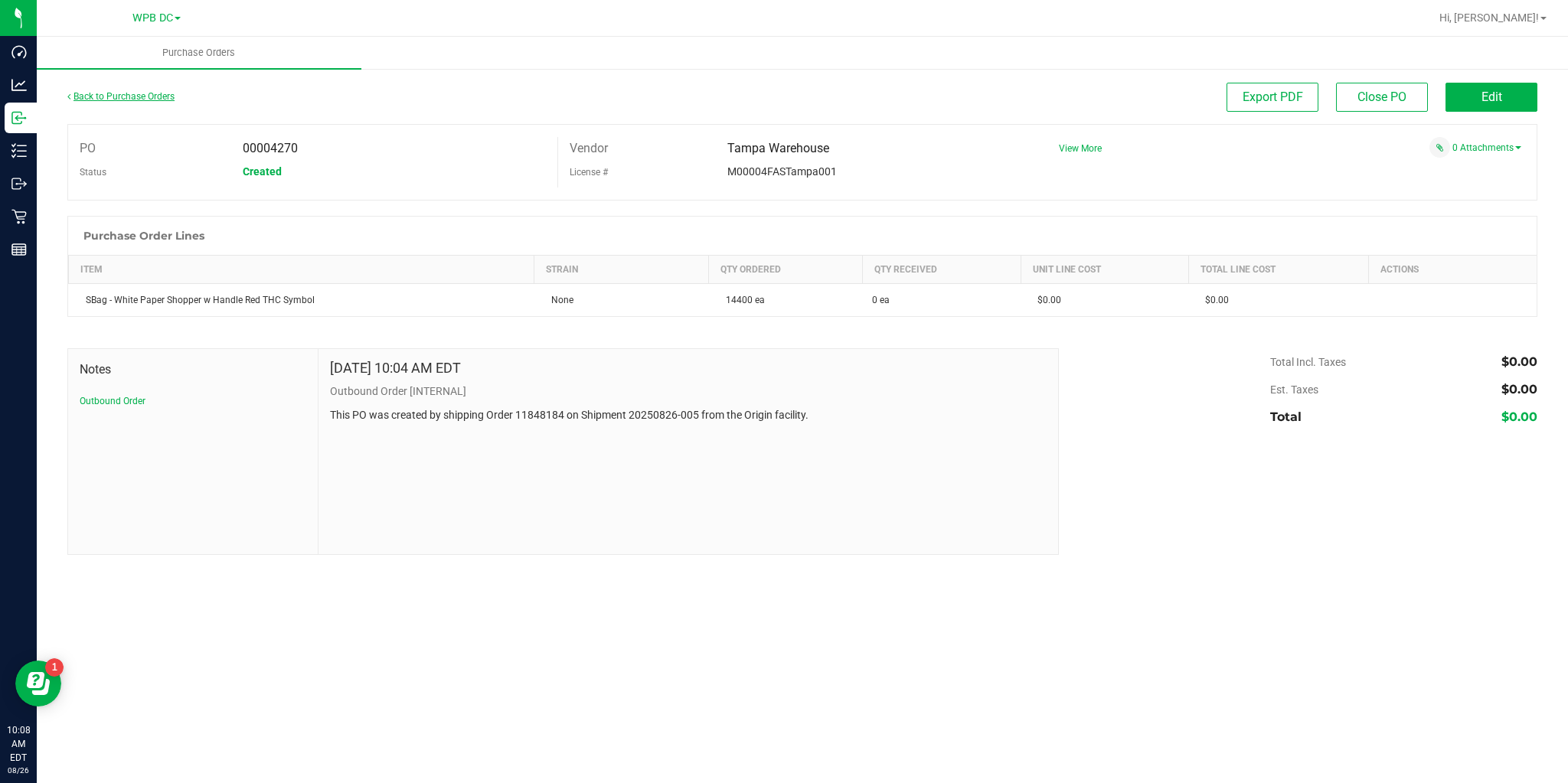
click at [104, 94] on link "Back to Purchase Orders" at bounding box center [120, 96] width 108 height 11
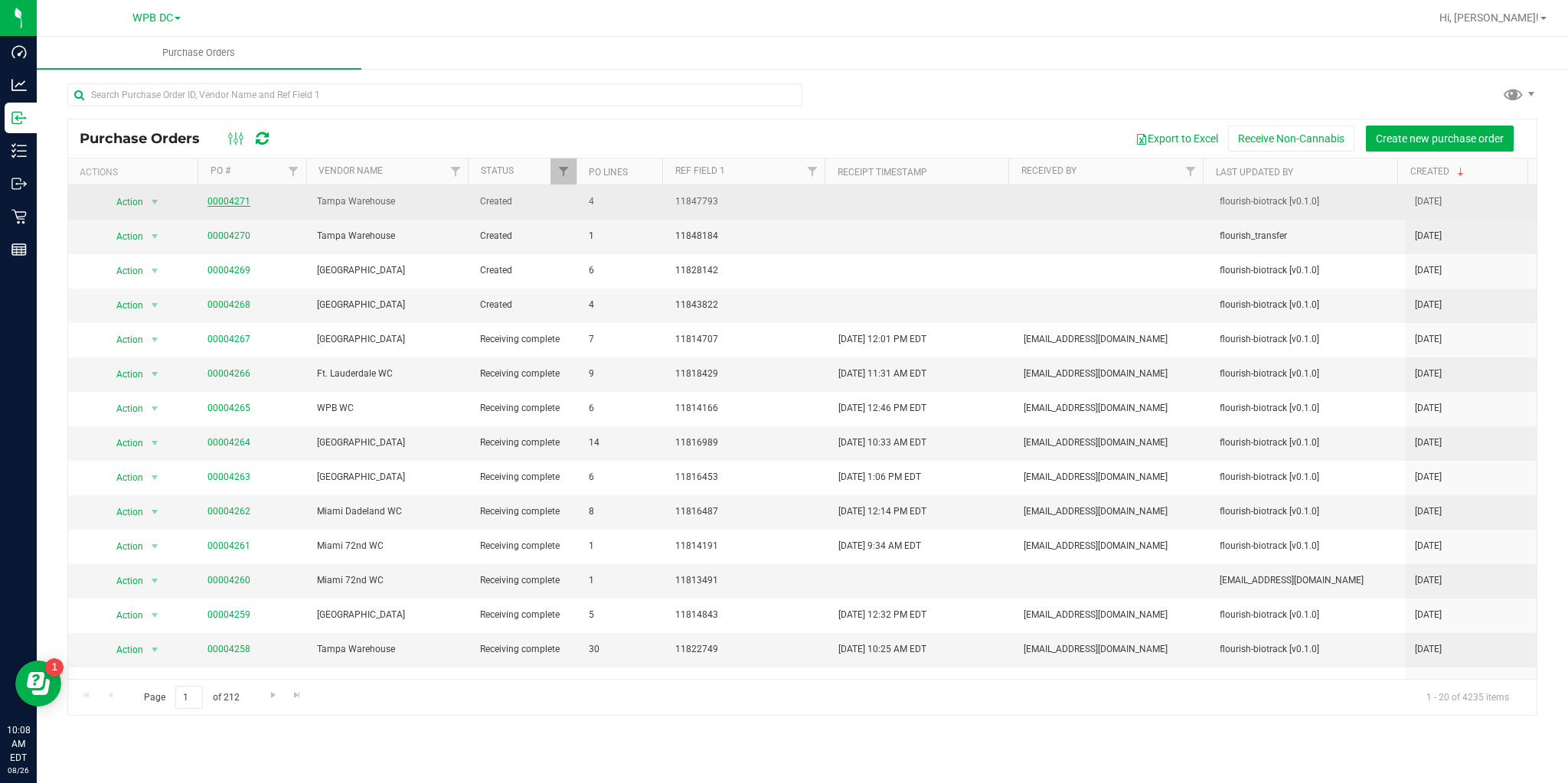
click at [223, 199] on link "00004271" at bounding box center [229, 201] width 43 height 11
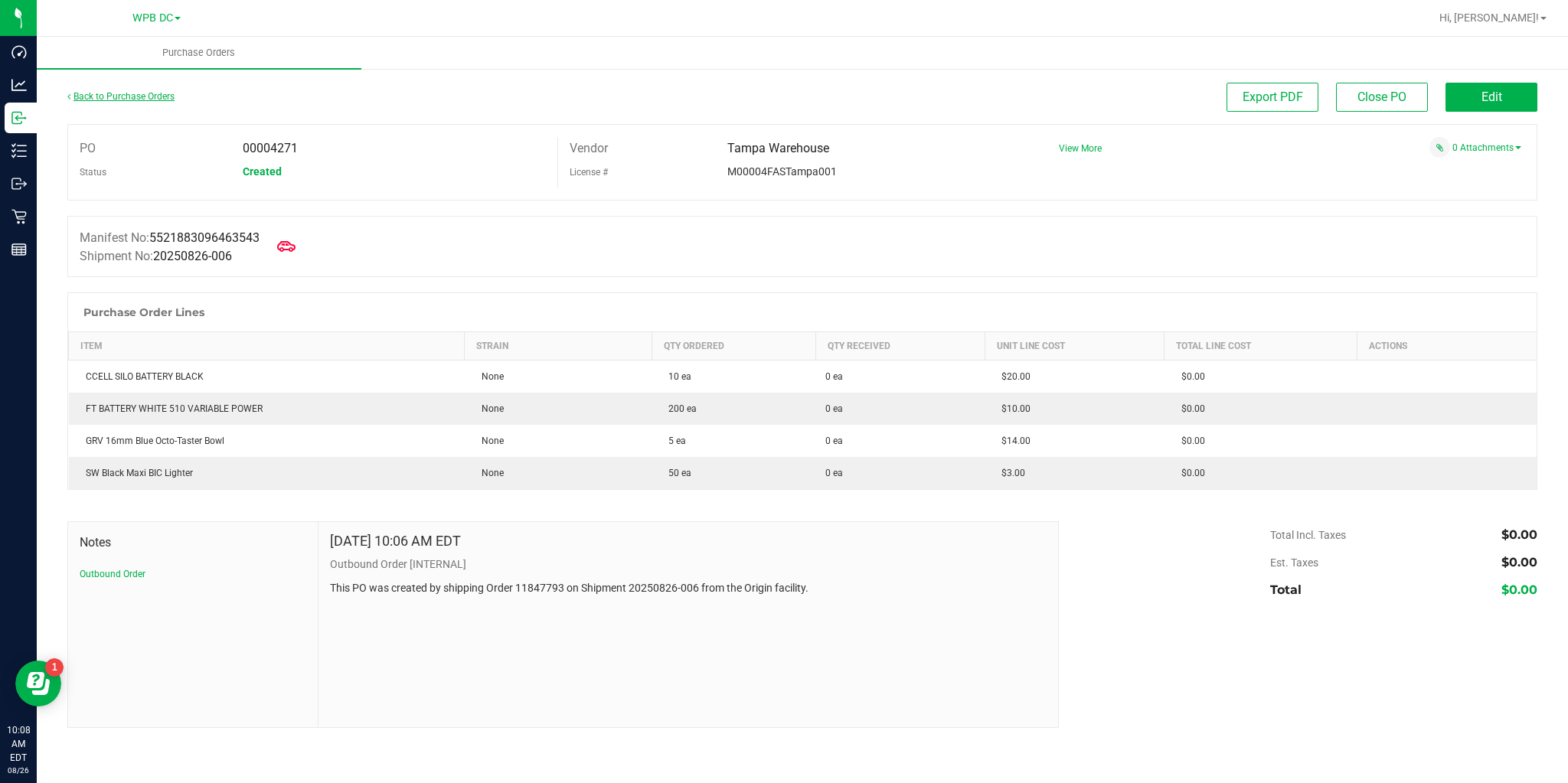
click at [98, 93] on link "Back to Purchase Orders" at bounding box center [120, 96] width 108 height 11
